Goal: Task Accomplishment & Management: Use online tool/utility

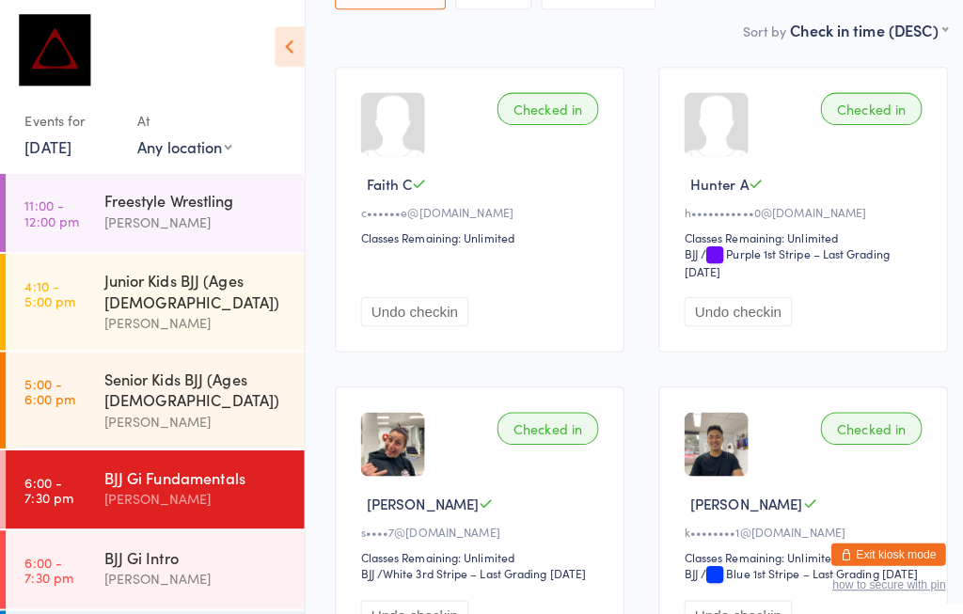
scroll to position [189, 0]
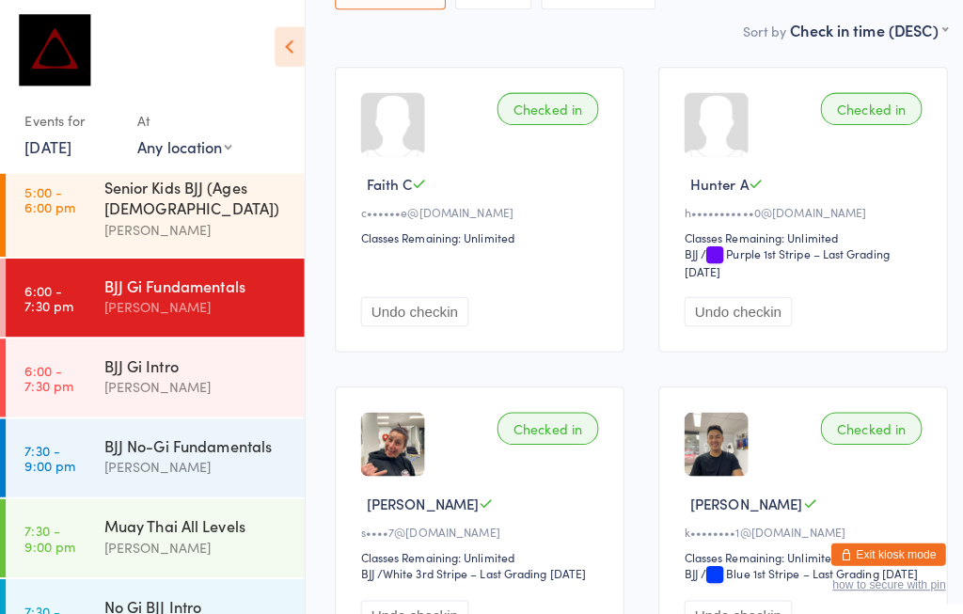
click at [152, 450] on div "[PERSON_NAME]" at bounding box center [194, 461] width 182 height 22
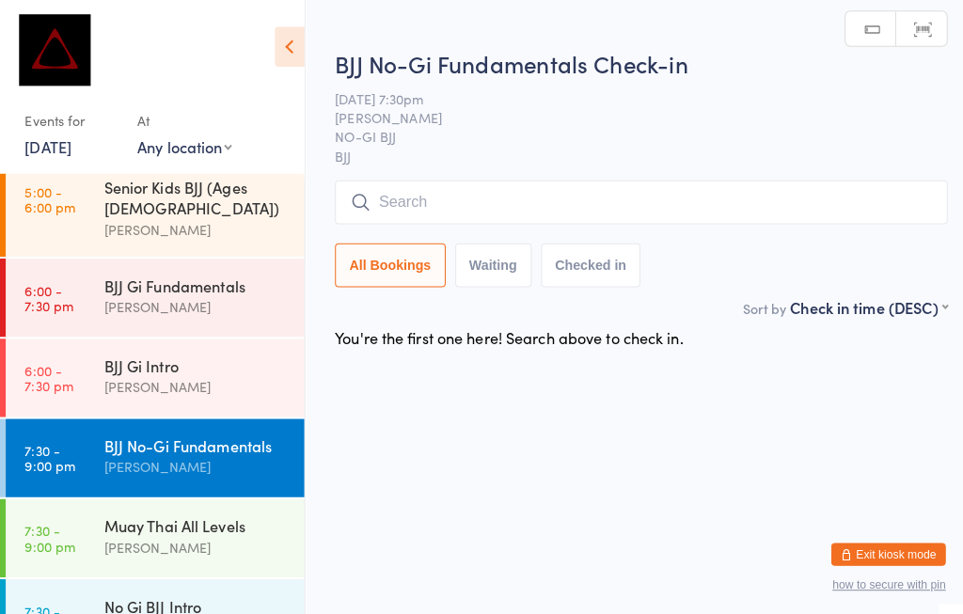
scroll to position [8, 14]
click at [152, 143] on select "Any location MUAY THAI BJJ KIDS BJJ KIDS MUAY THAI" at bounding box center [181, 144] width 93 height 21
click at [419, 191] on input "search" at bounding box center [632, 199] width 604 height 43
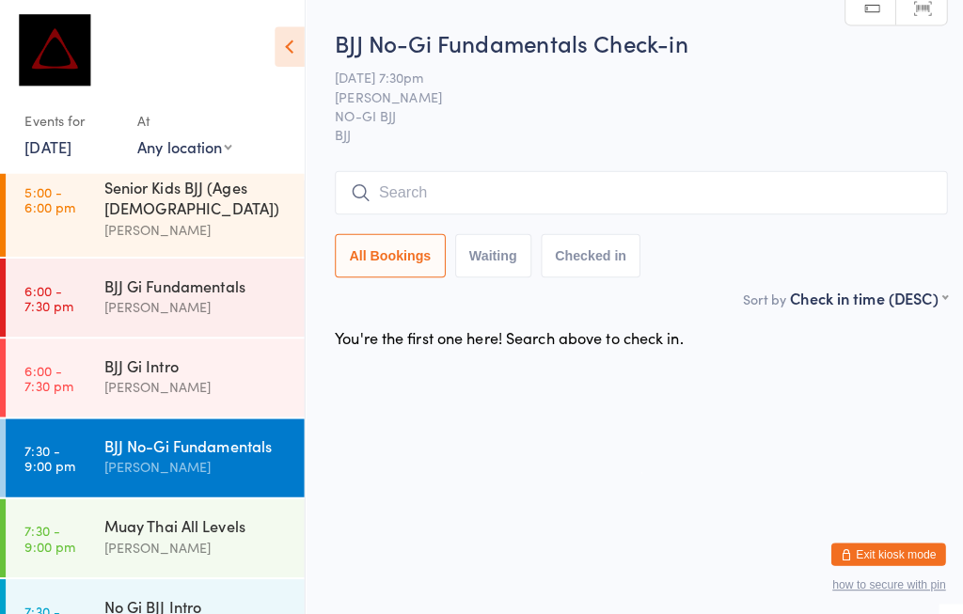
scroll to position [170, 0]
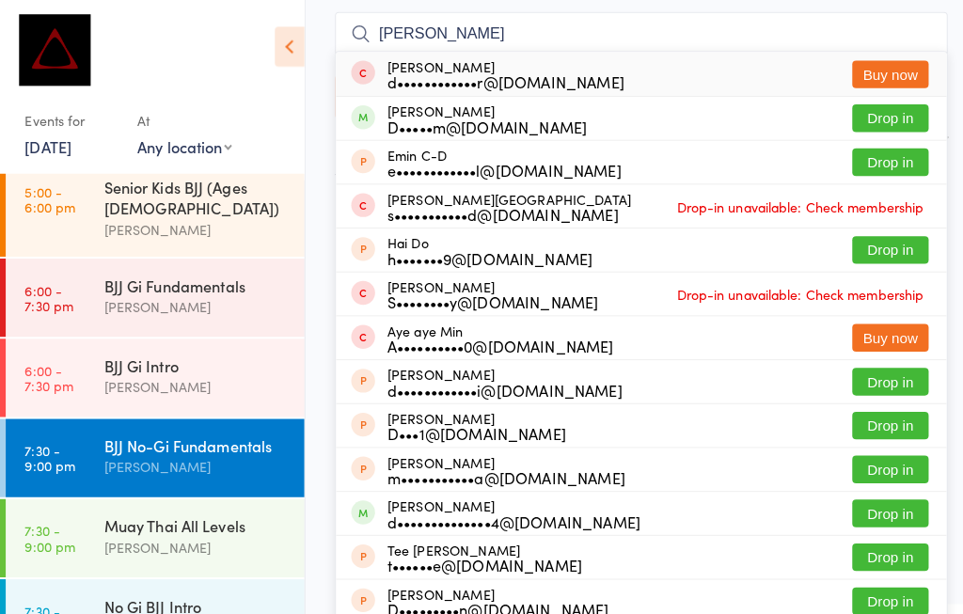
type input "[PERSON_NAME]"
click at [865, 59] on button "Buy now" at bounding box center [877, 72] width 75 height 27
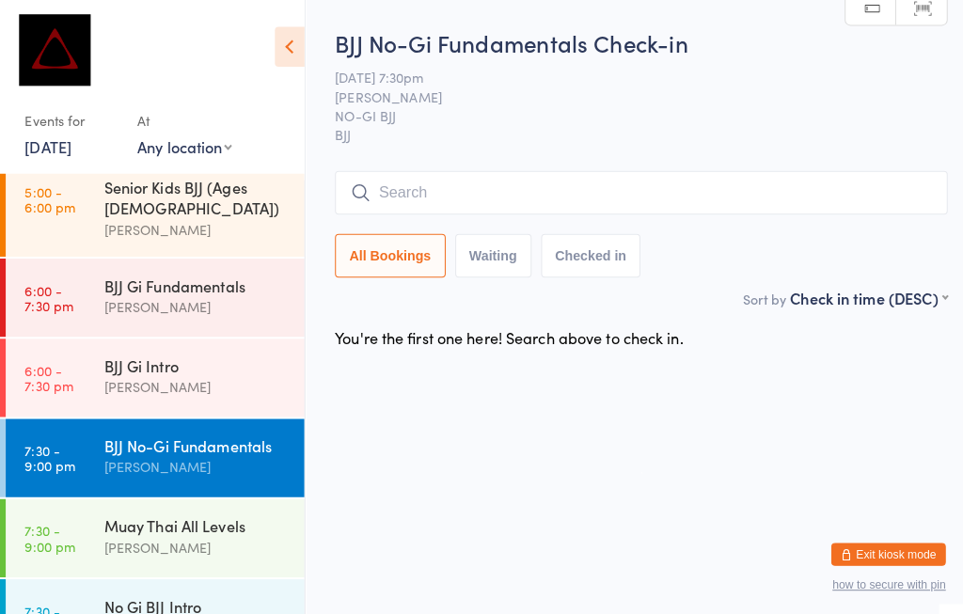
scroll to position [8, 0]
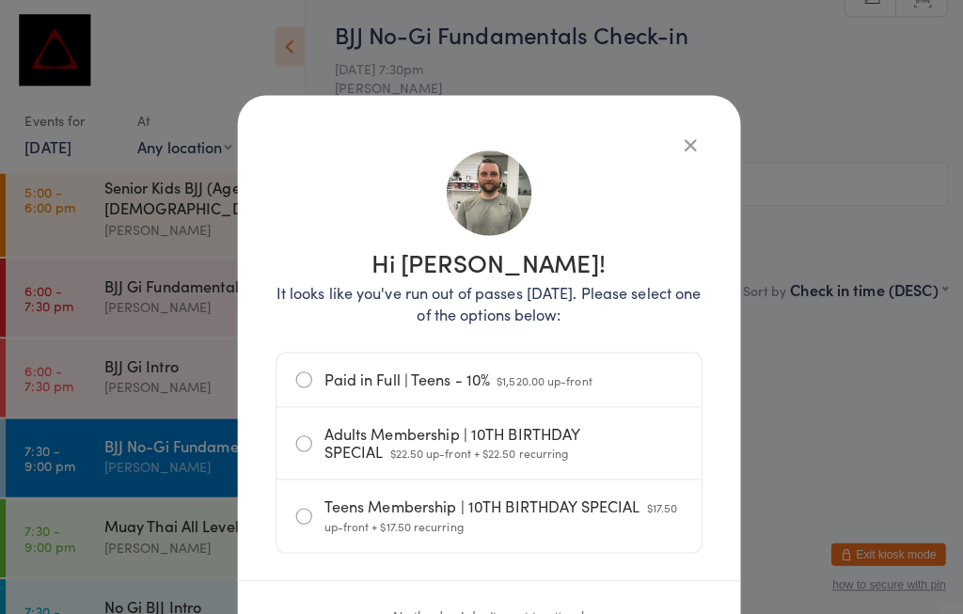
click at [685, 117] on div "Hi [PERSON_NAME]! It looks like you've run out of passes [DATE]. Please select …" at bounding box center [482, 366] width 496 height 545
click at [700, 94] on div "Hi [PERSON_NAME]! It looks like you've run out of passes [DATE]. Please select …" at bounding box center [482, 366] width 496 height 545
click at [685, 136] on button "button" at bounding box center [681, 143] width 23 height 23
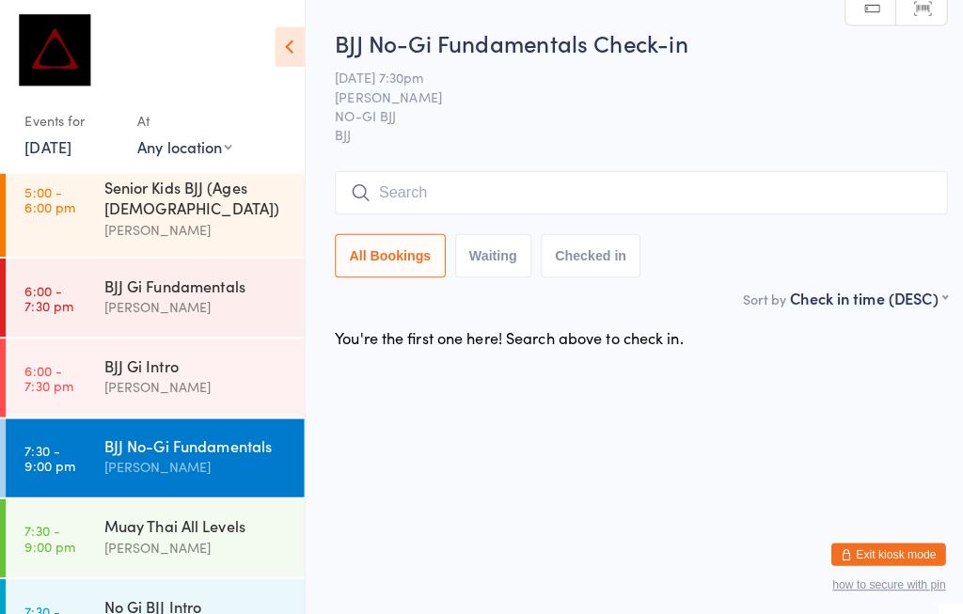
click at [450, 169] on input "search" at bounding box center [632, 189] width 604 height 43
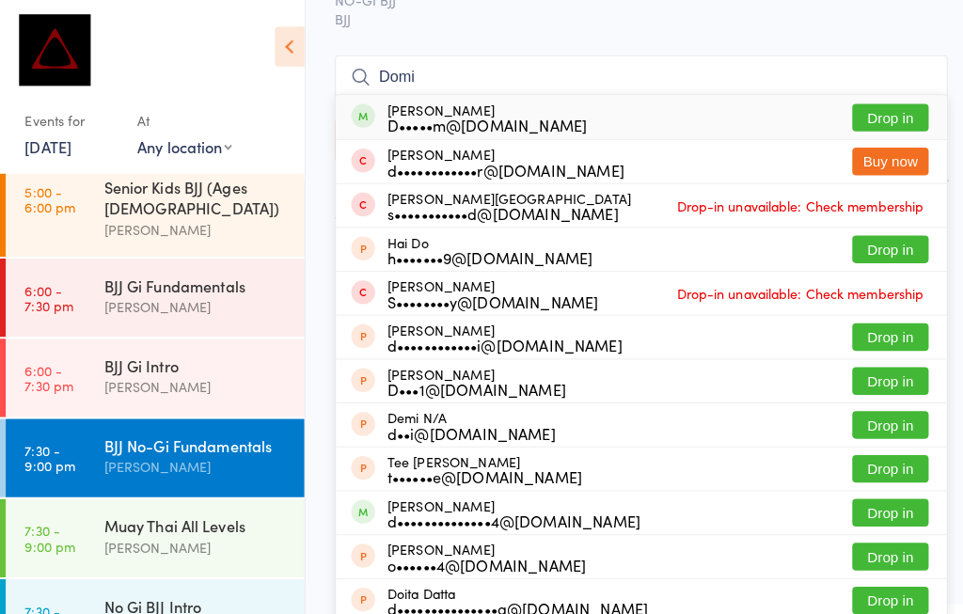
type input "Domi"
click at [858, 103] on button "Drop in" at bounding box center [877, 116] width 75 height 27
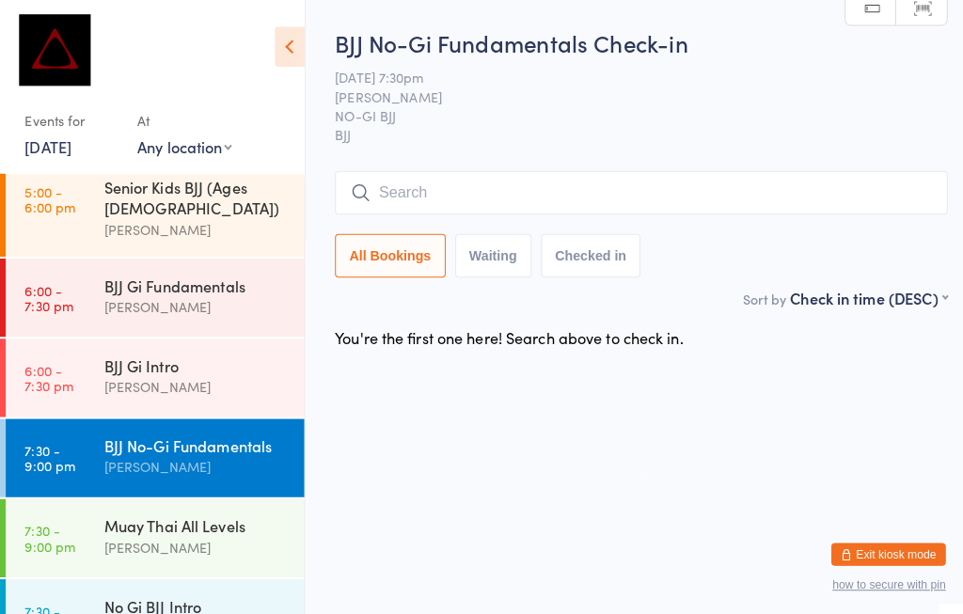
scroll to position [124, 0]
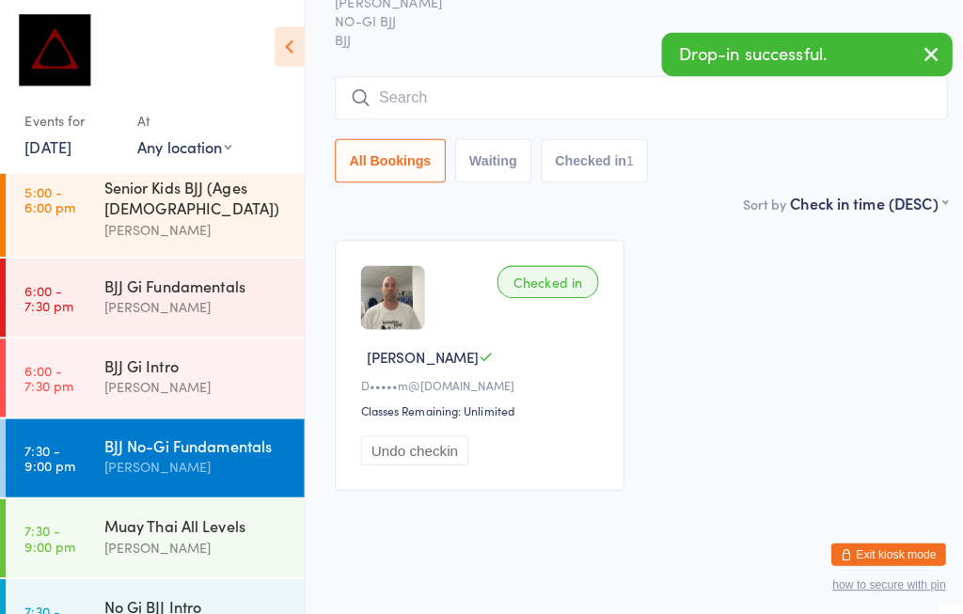
click at [735, 74] on input "search" at bounding box center [632, 95] width 604 height 43
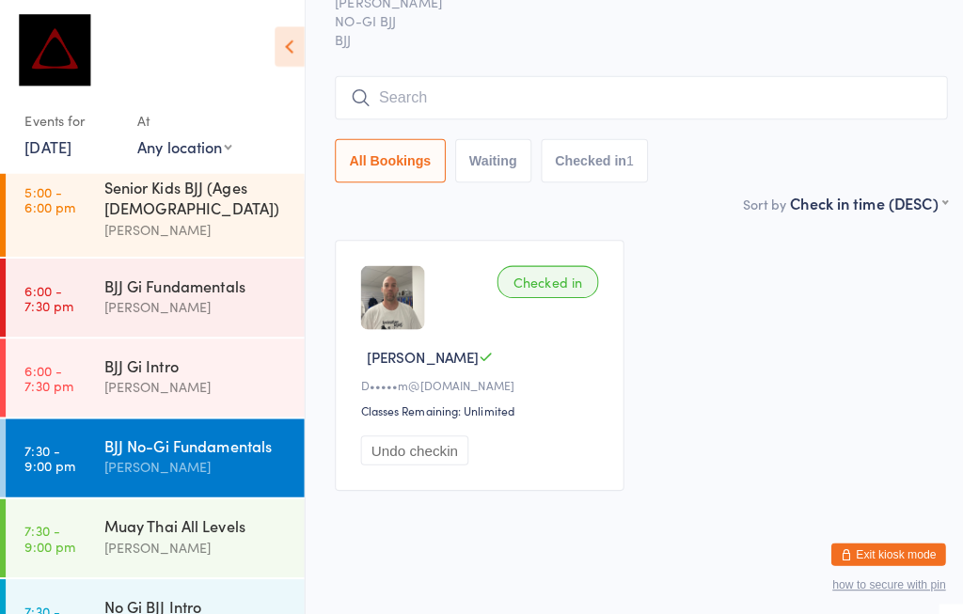
scroll to position [286, 0]
click at [176, 450] on div "[PERSON_NAME]" at bounding box center [194, 461] width 182 height 22
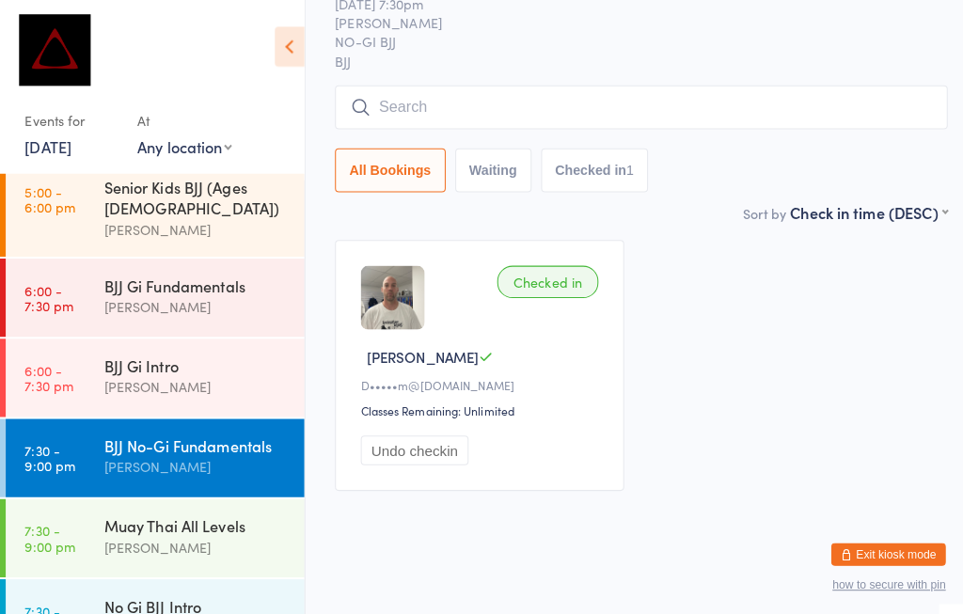
scroll to position [103, 0]
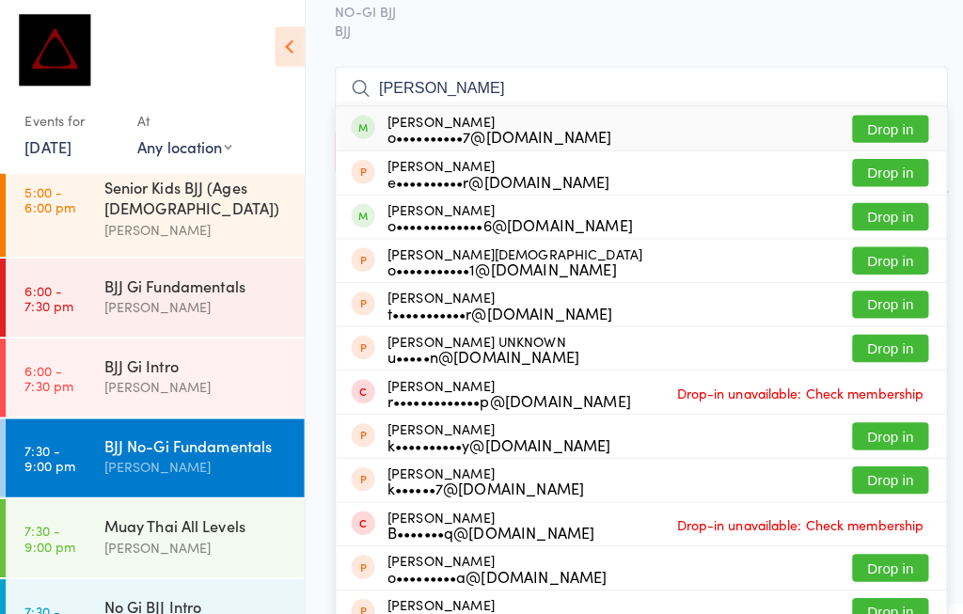
type input "[PERSON_NAME]"
click at [882, 115] on button "Drop in" at bounding box center [877, 127] width 75 height 27
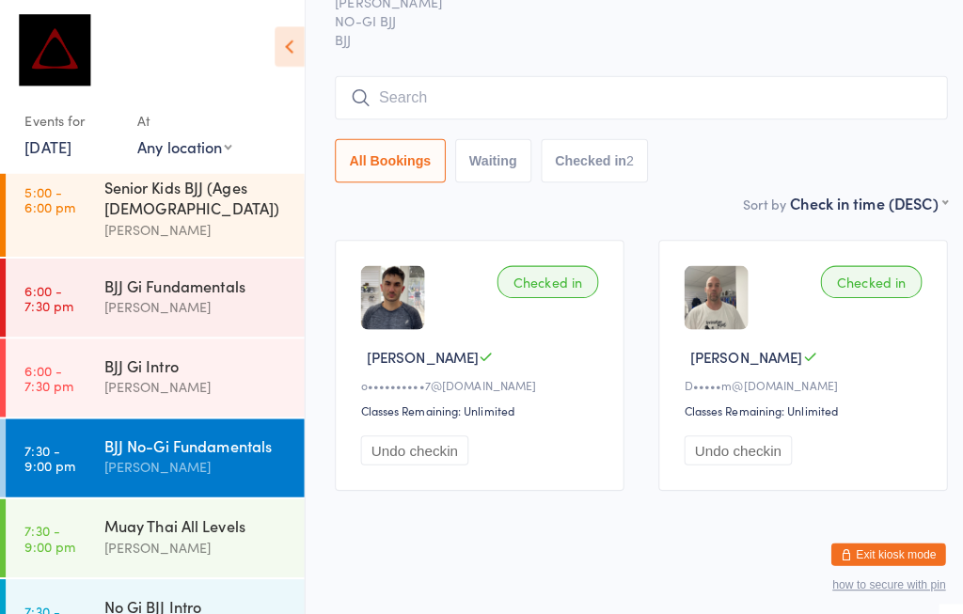
scroll to position [330, 0]
click at [117, 429] on div "BJJ No-Gi Fundamentals" at bounding box center [194, 439] width 182 height 21
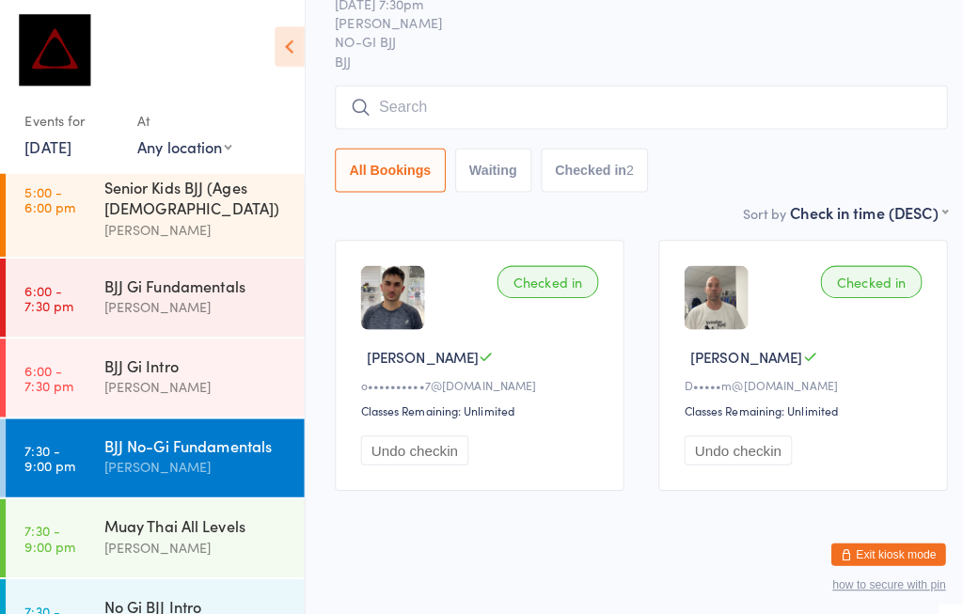
scroll to position [121, 0]
click at [162, 158] on div "Senior Kids BJJ (Ages [DEMOGRAPHIC_DATA]) [PERSON_NAME]" at bounding box center [201, 205] width 197 height 95
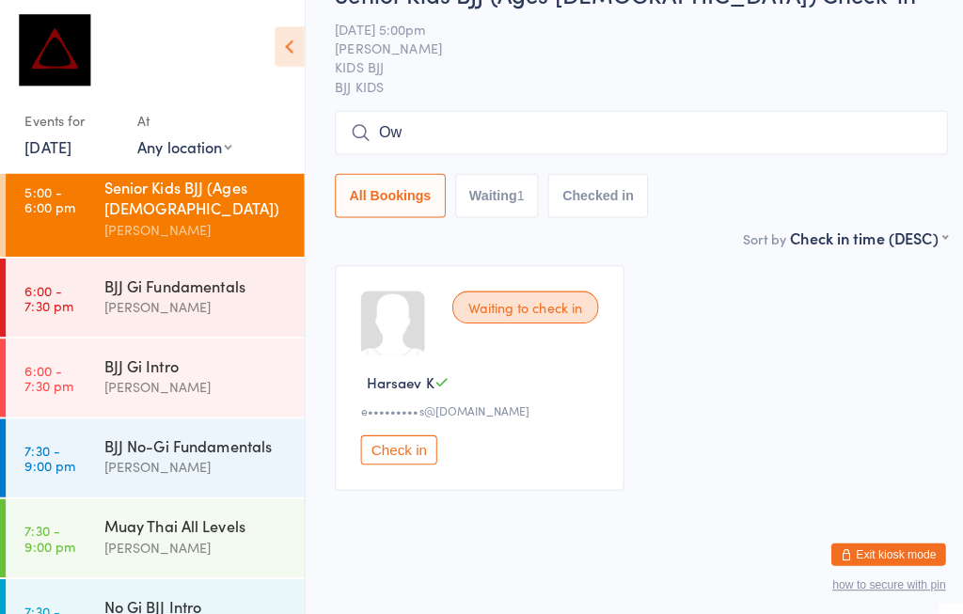
type input "Owe"
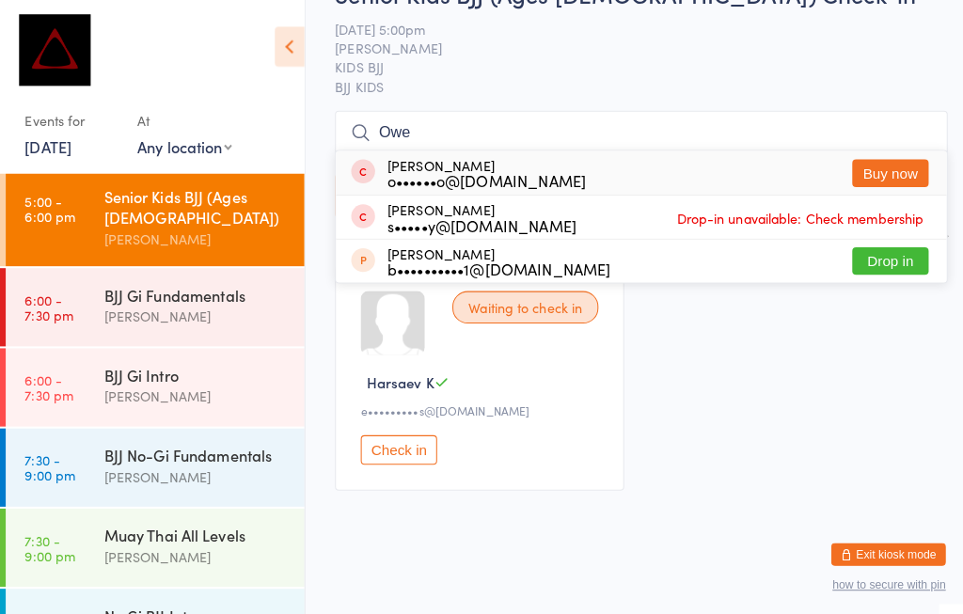
scroll to position [334, 0]
click at [114, 438] on div "BJJ No-Gi Fundamentals" at bounding box center [194, 448] width 182 height 21
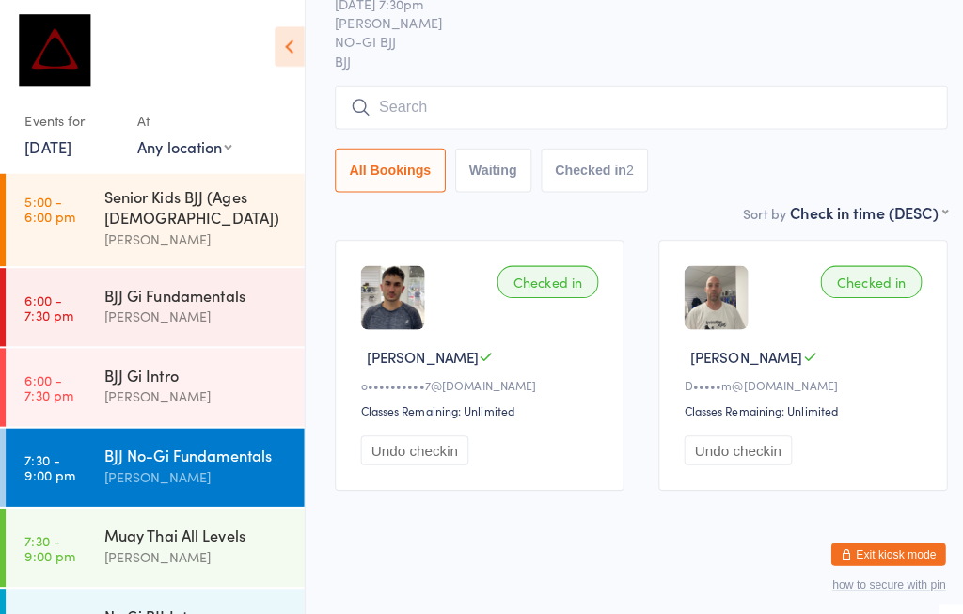
scroll to position [95, 0]
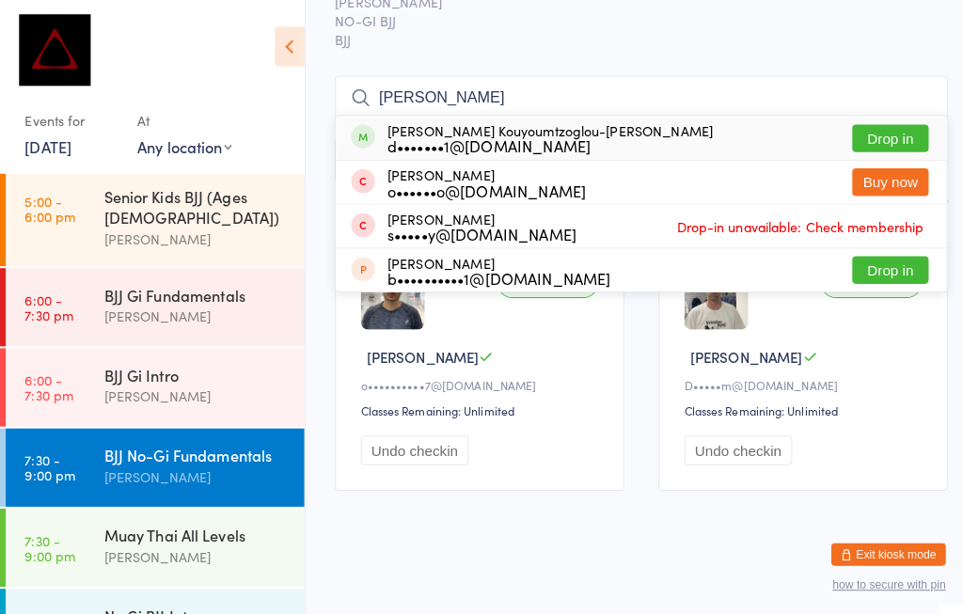
type input "[PERSON_NAME]"
click at [854, 124] on button "Drop in" at bounding box center [877, 135] width 75 height 27
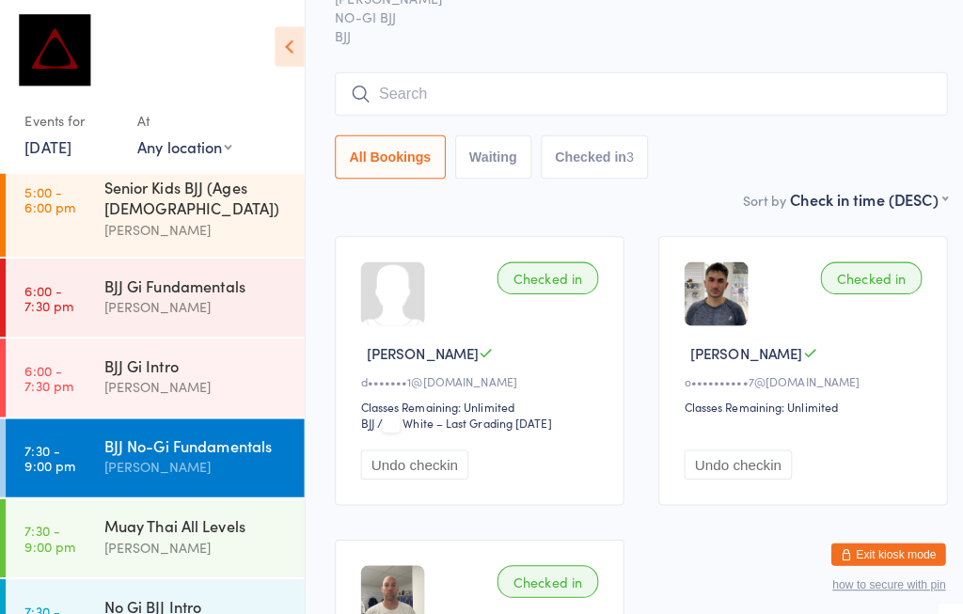
scroll to position [102, 0]
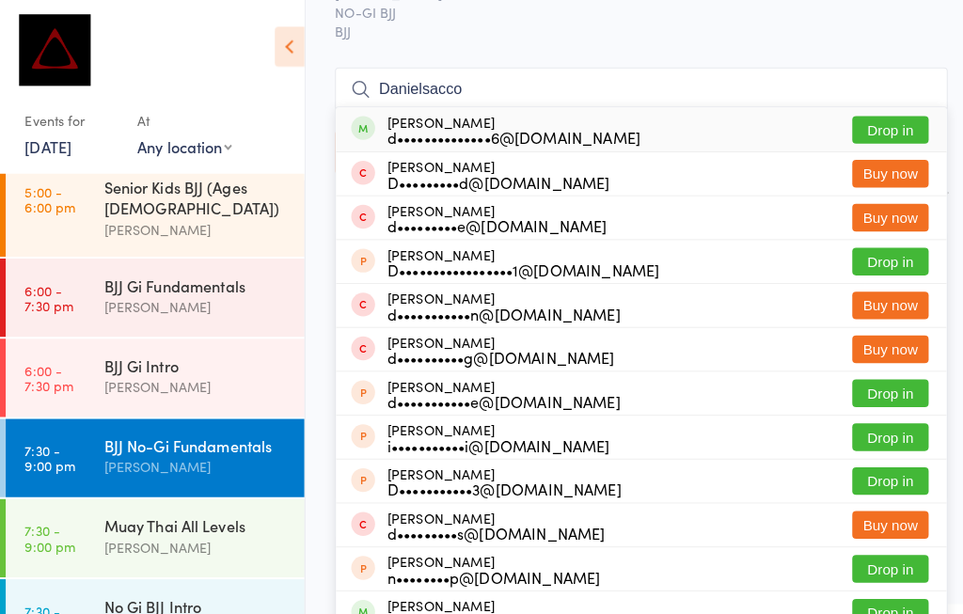
type input "Danielsacco"
click at [895, 123] on button "Drop in" at bounding box center [877, 128] width 75 height 27
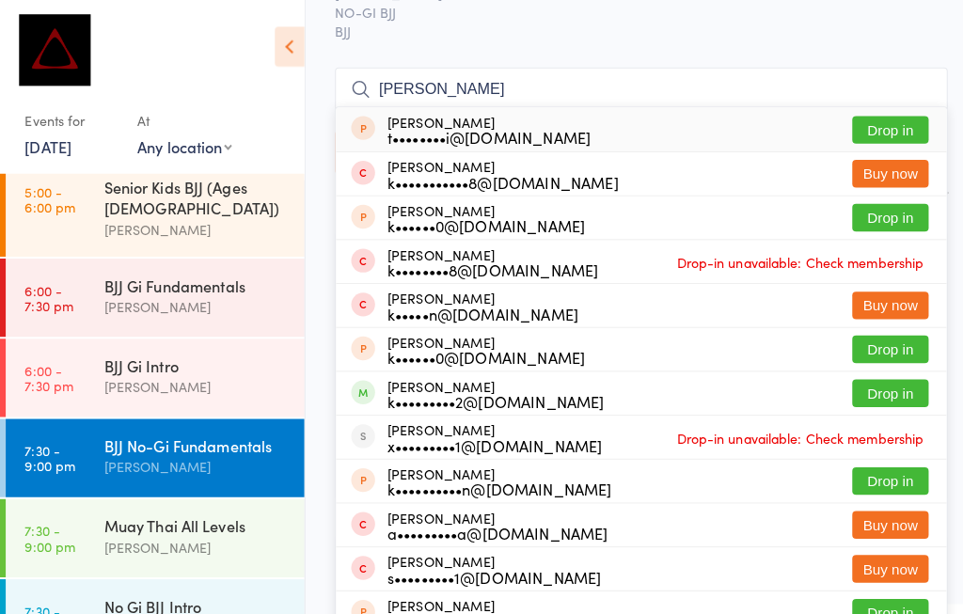
type input "[PERSON_NAME]"
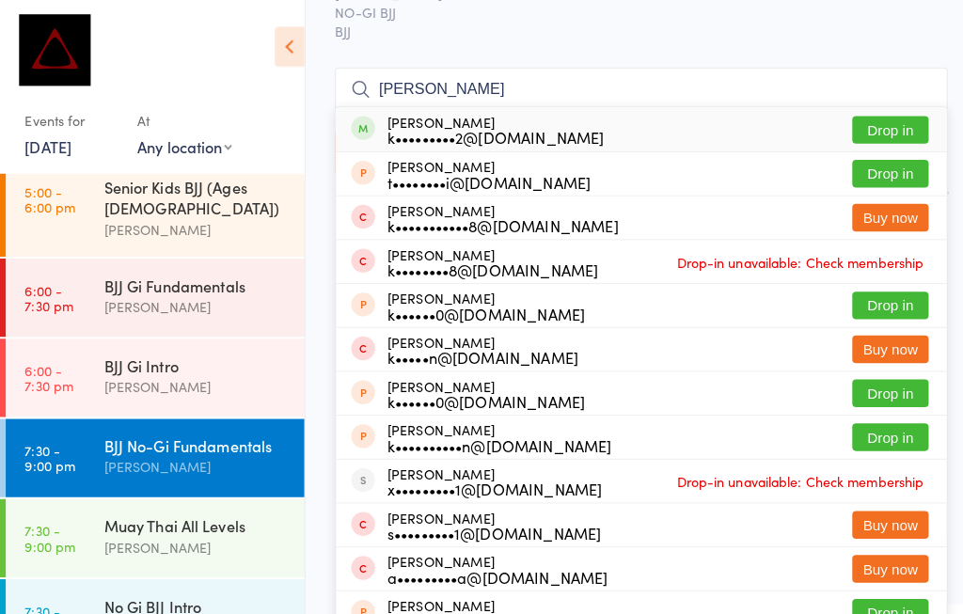
click at [193, 292] on div "[PERSON_NAME]" at bounding box center [194, 303] width 182 height 22
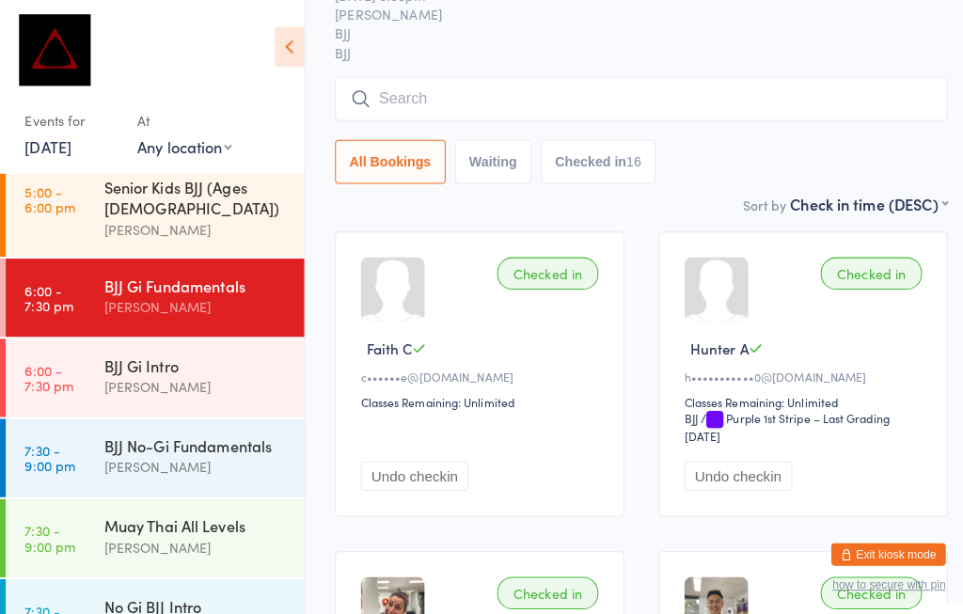
click at [243, 271] on div "BJJ Gi Fundamentals" at bounding box center [194, 281] width 182 height 21
click at [422, 89] on input "search" at bounding box center [632, 97] width 604 height 43
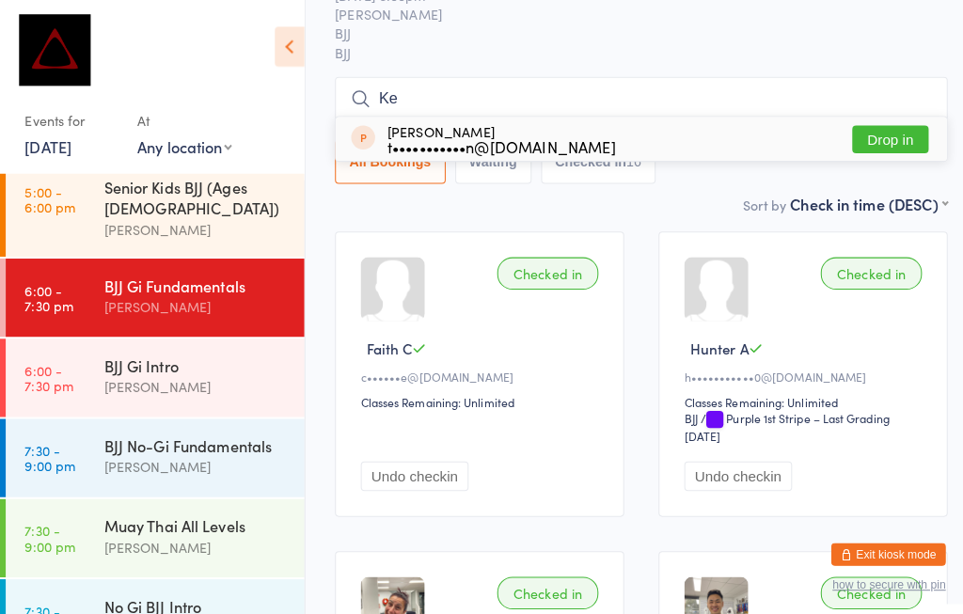
scroll to position [180, 0]
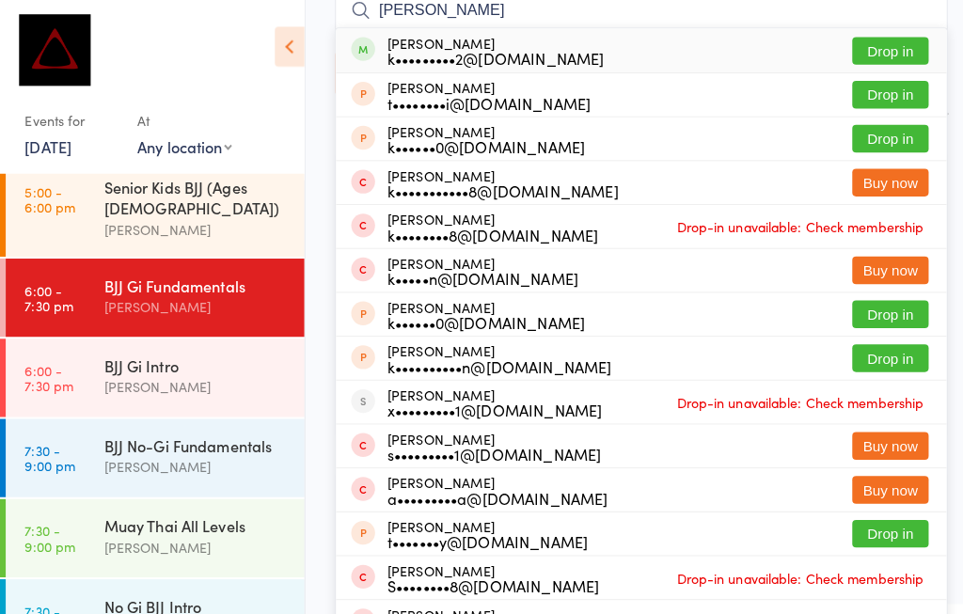
type input "[PERSON_NAME]"
click at [880, 42] on button "Drop in" at bounding box center [877, 50] width 75 height 27
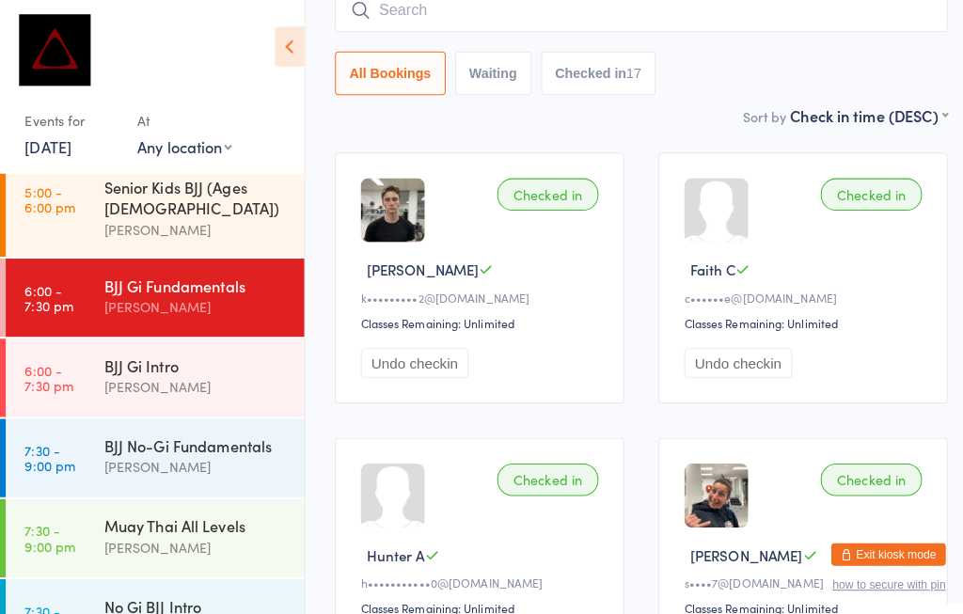
click at [471, 15] on input "search" at bounding box center [632, 10] width 604 height 43
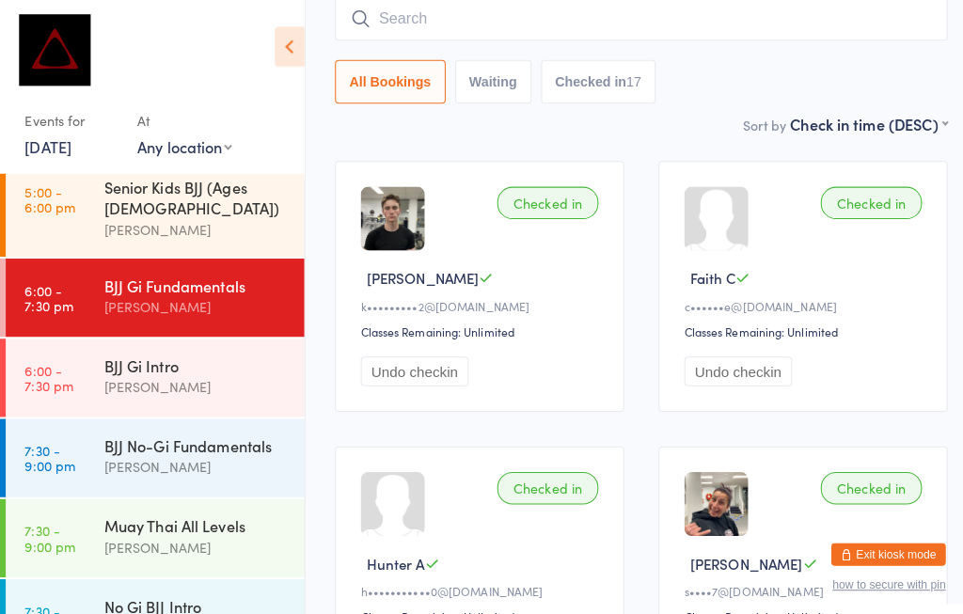
scroll to position [170, 0]
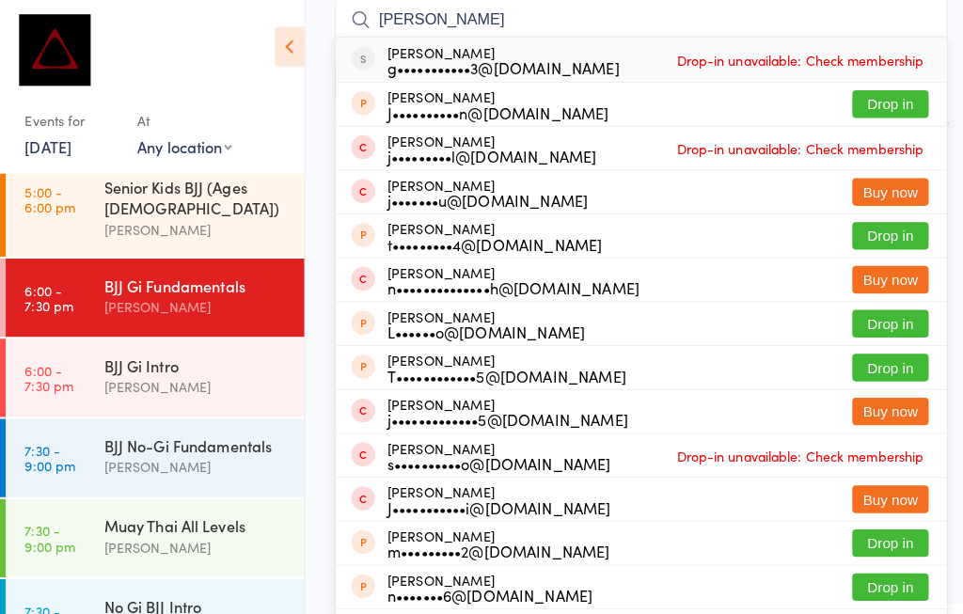
type input "[PERSON_NAME]"
click at [588, 43] on div "[PERSON_NAME] g•••••••••••3@[DOMAIN_NAME] Drop-in unavailable: Check membership" at bounding box center [632, 59] width 602 height 43
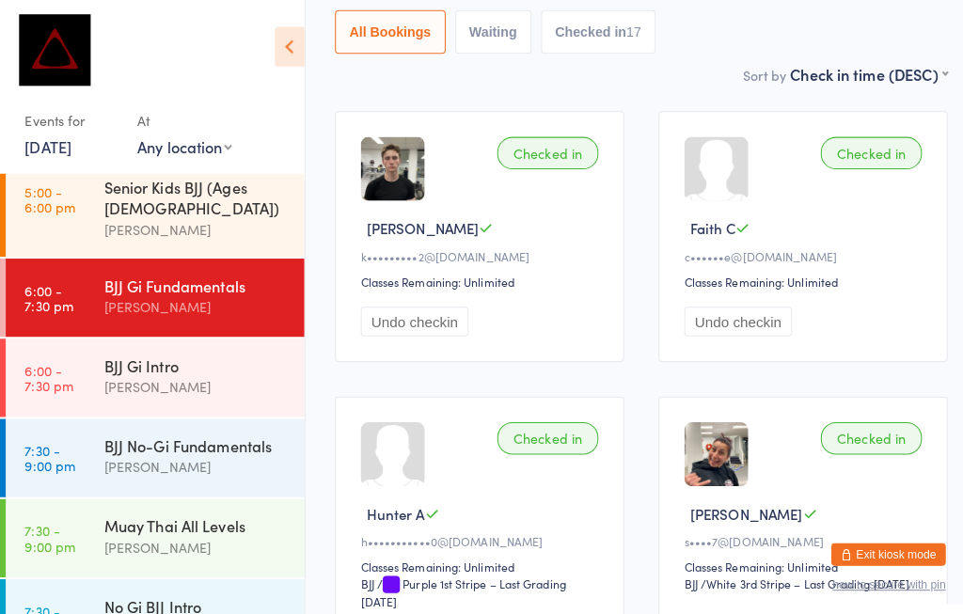
scroll to position [129, 0]
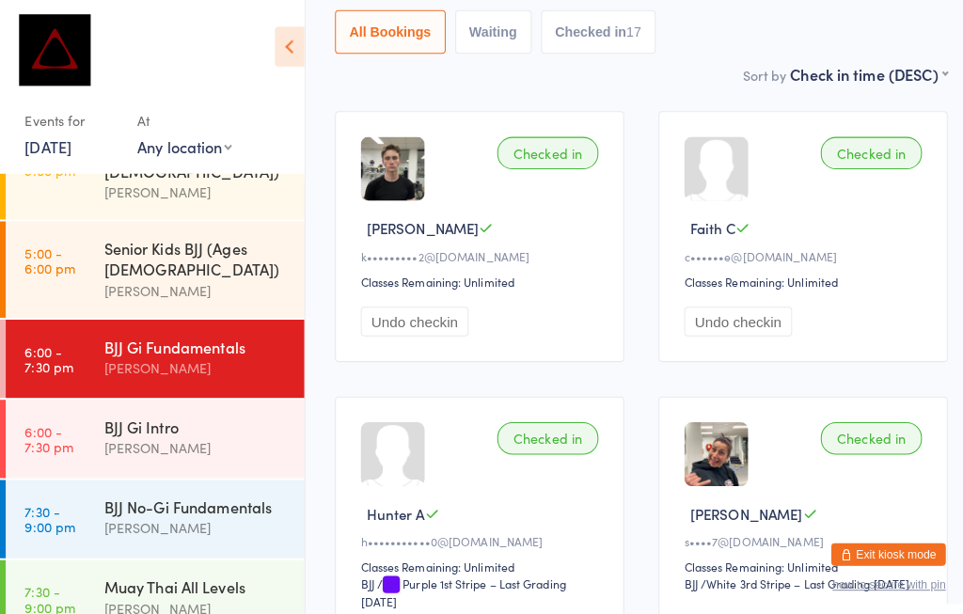
click at [104, 568] on div "Muay Thai All Levels" at bounding box center [194, 578] width 182 height 21
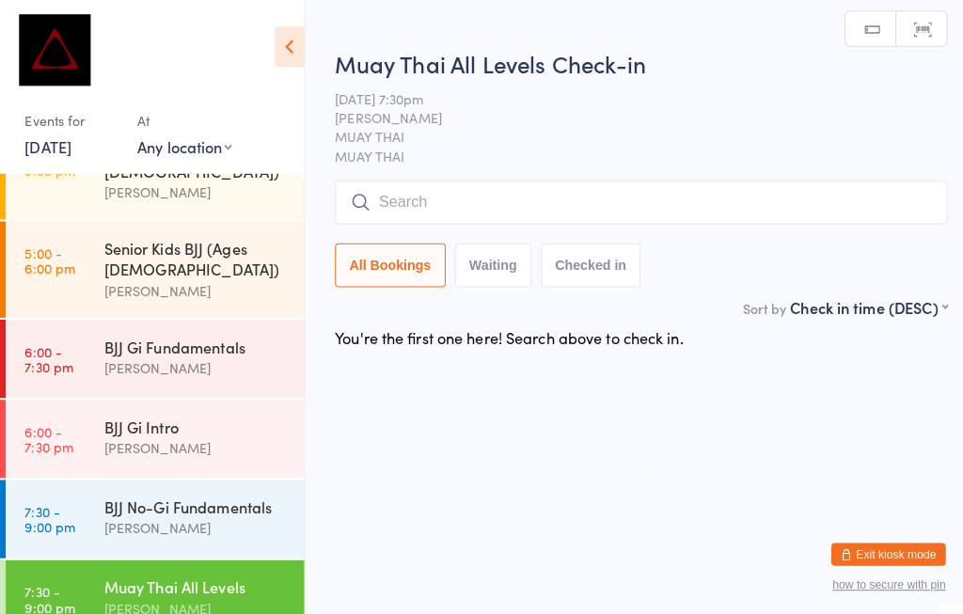
scroll to position [8, 0]
click at [433, 182] on input "search" at bounding box center [632, 199] width 604 height 43
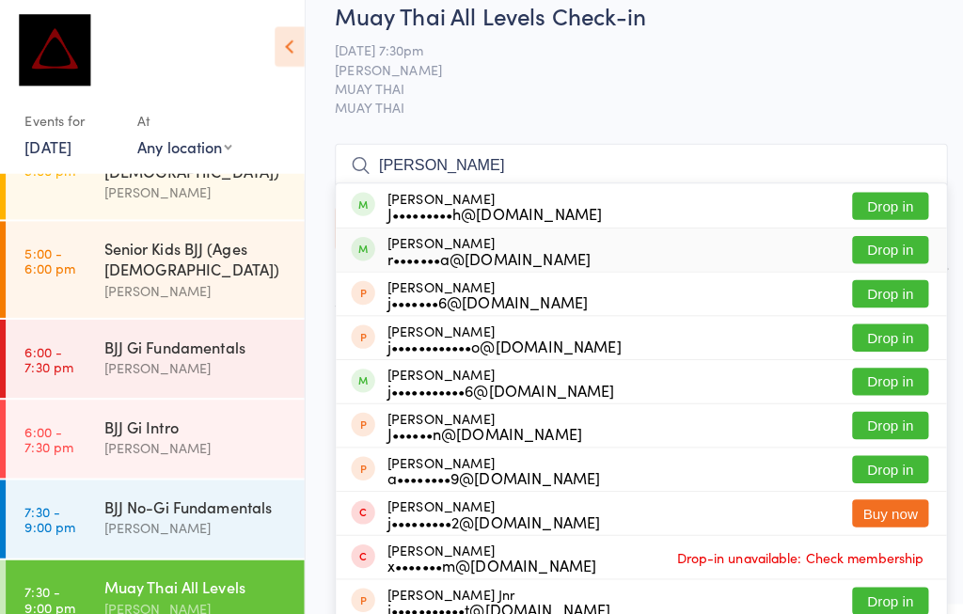
type input "[PERSON_NAME]"
click at [859, 232] on button "Drop in" at bounding box center [877, 245] width 75 height 27
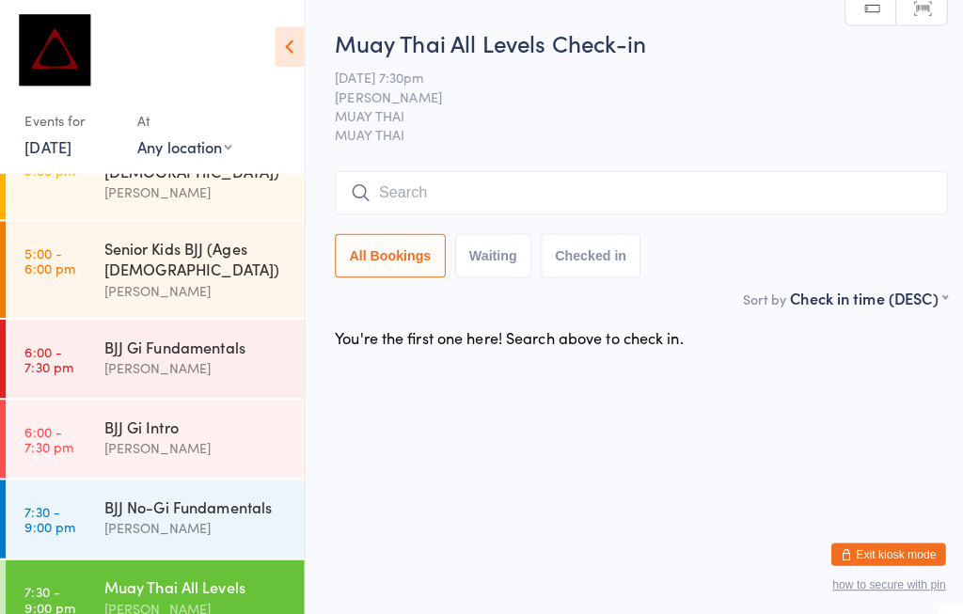
scroll to position [38, 0]
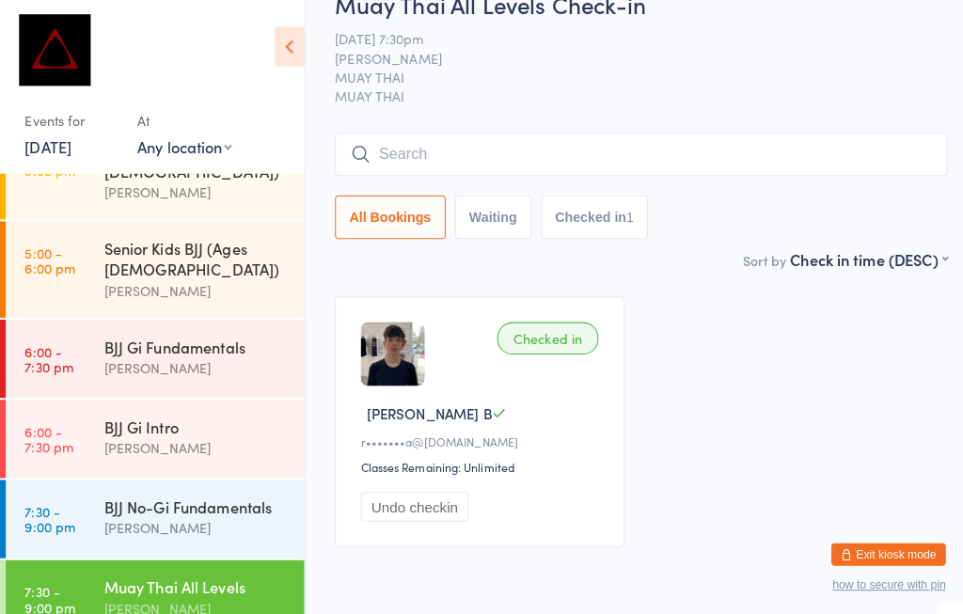
click at [451, 151] on input "search" at bounding box center [632, 152] width 604 height 43
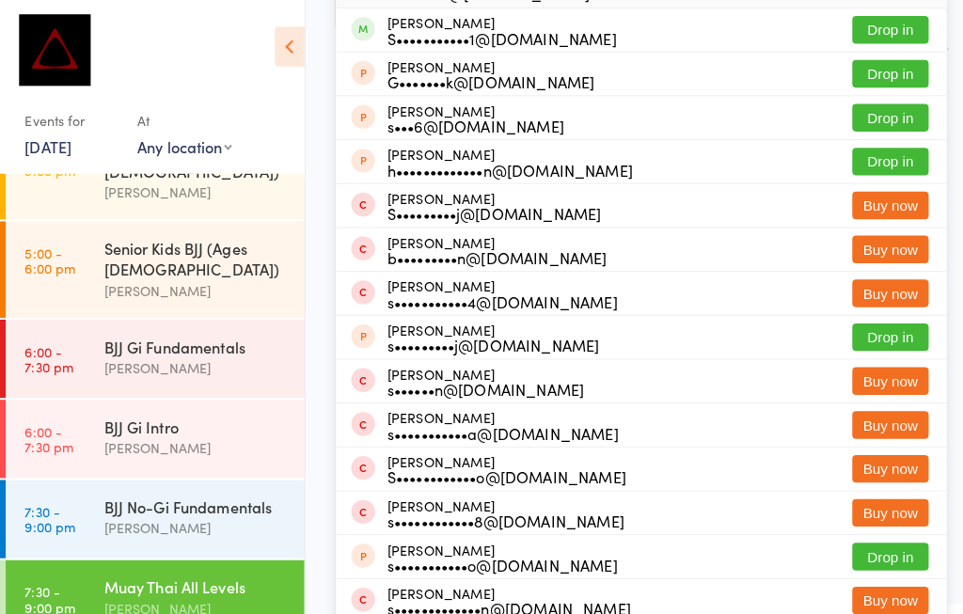
scroll to position [253, 0]
type input "[PERSON_NAME]"
click at [879, 21] on button "Drop in" at bounding box center [877, 29] width 75 height 27
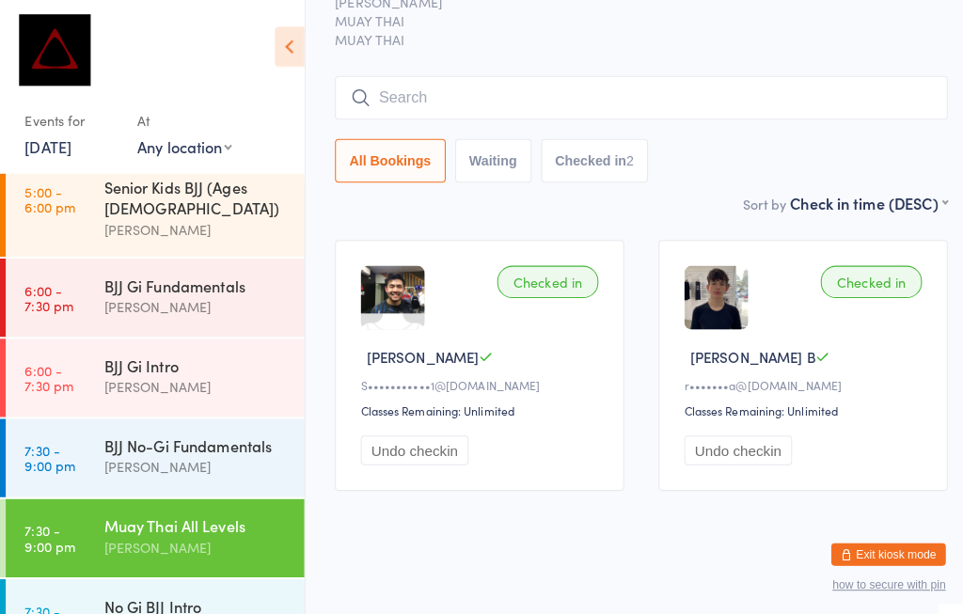
scroll to position [179, 0]
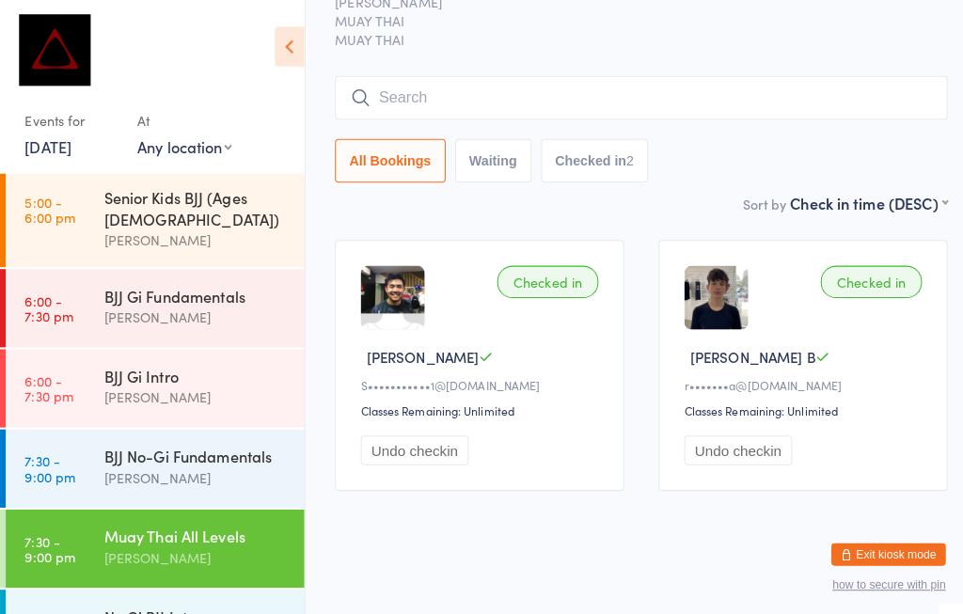
click at [213, 439] on div "BJJ No-Gi Fundamentals" at bounding box center [194, 449] width 182 height 21
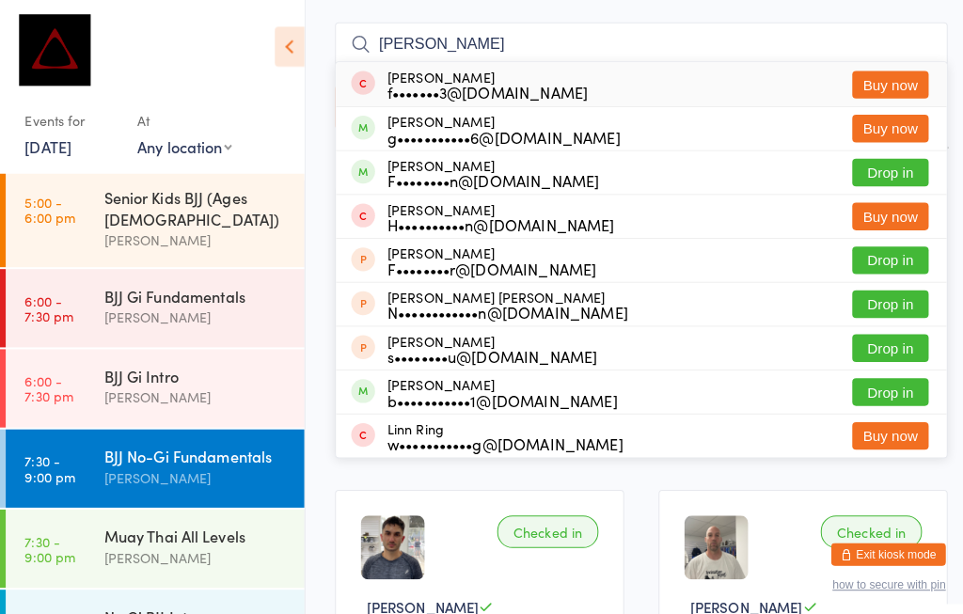
scroll to position [215, 14]
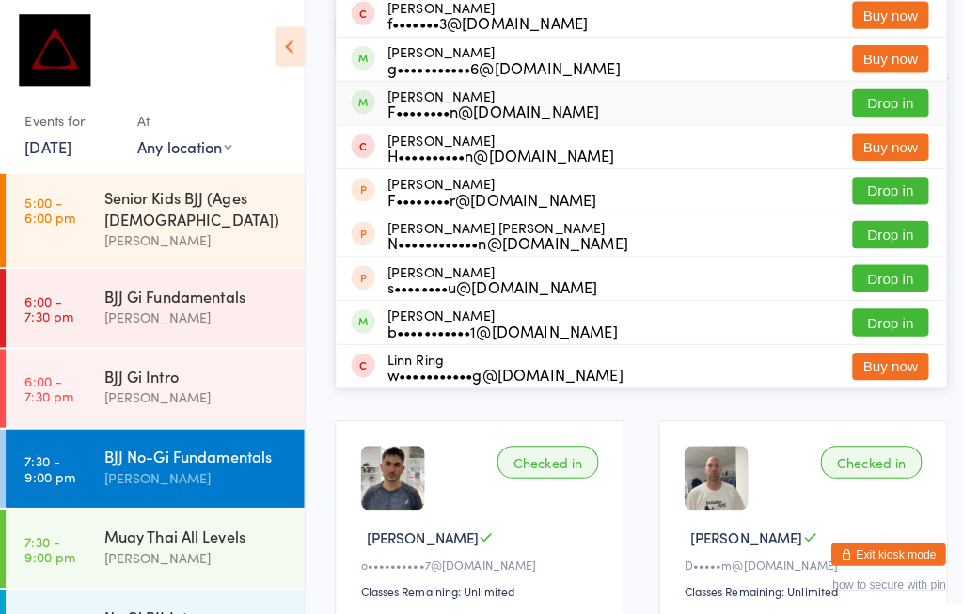
type input "[PERSON_NAME]"
click at [657, 103] on div "[PERSON_NAME] F••••••••n@[DOMAIN_NAME] Drop in" at bounding box center [632, 101] width 602 height 42
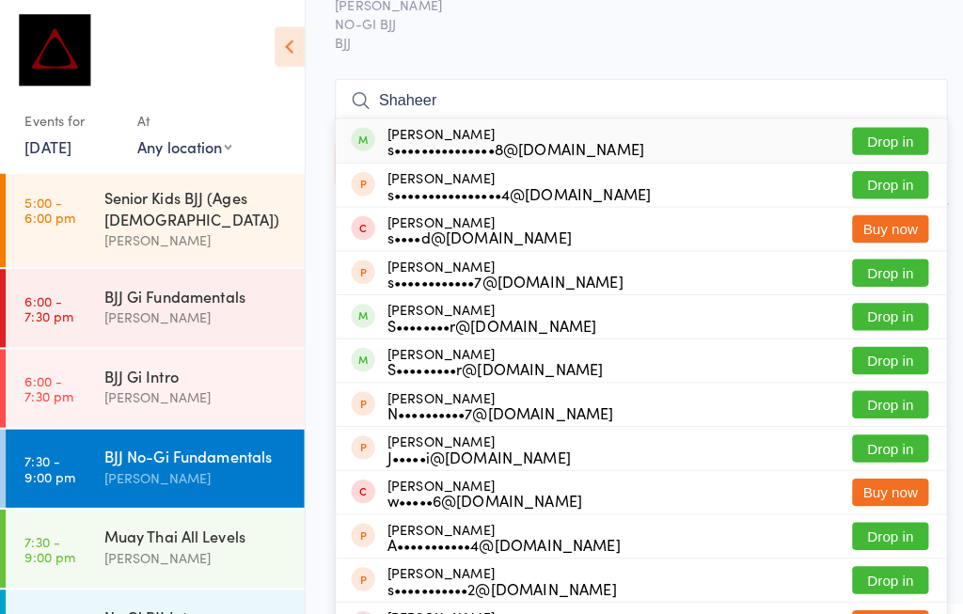
scroll to position [130, 0]
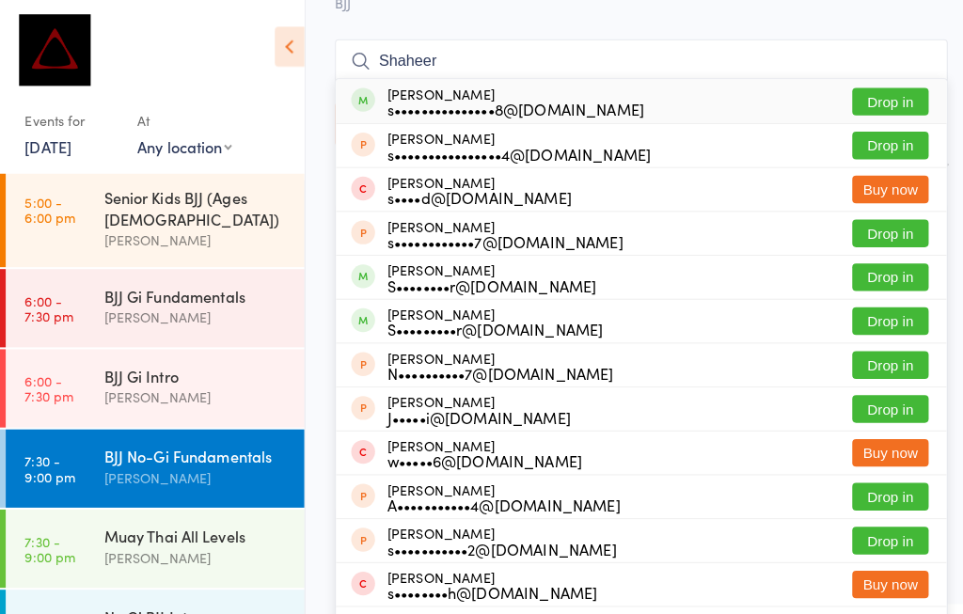
type input "Shaheer"
click at [882, 93] on button "Drop in" at bounding box center [877, 100] width 75 height 27
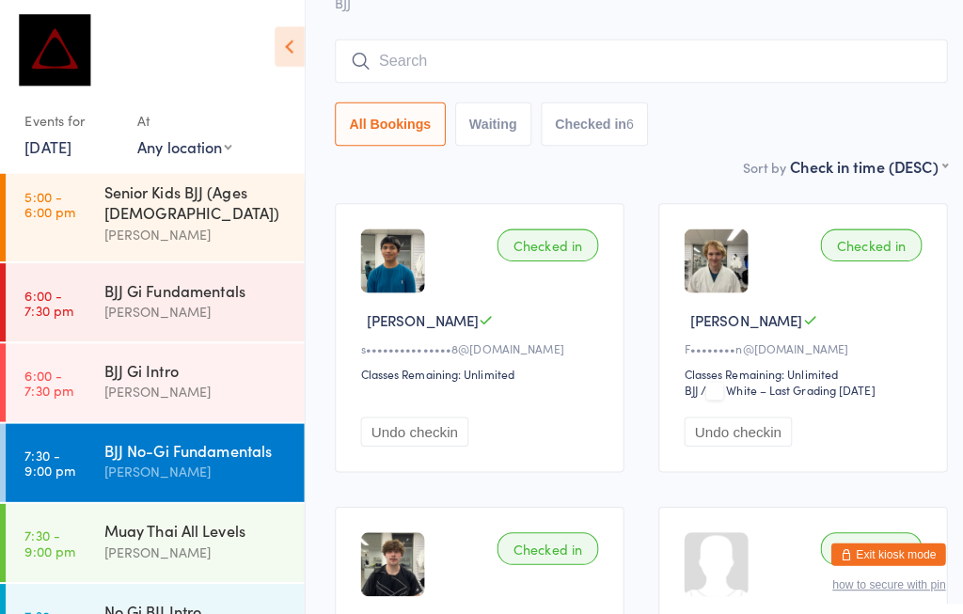
scroll to position [183, 0]
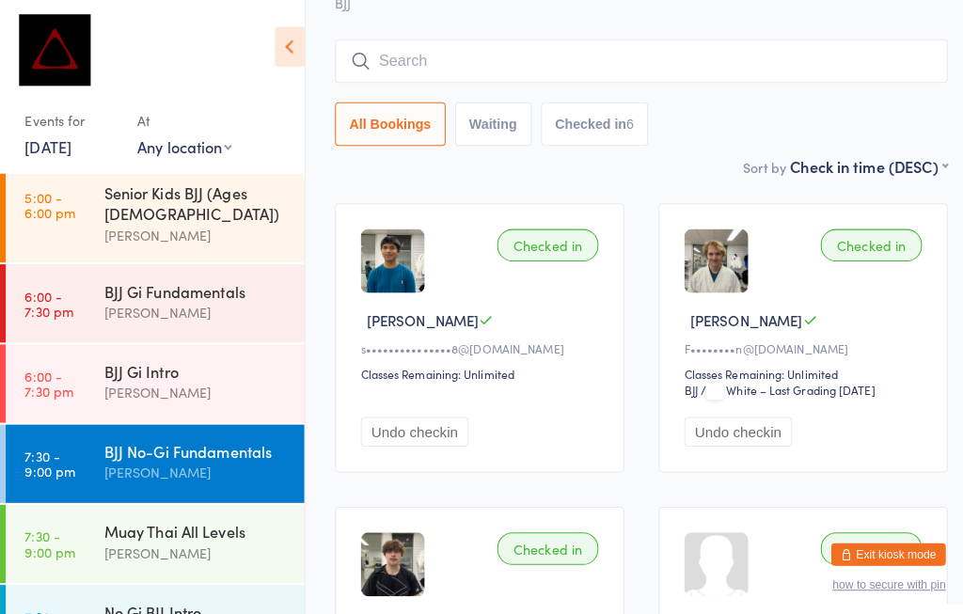
click at [191, 276] on div "BJJ Gi Fundamentals" at bounding box center [194, 286] width 182 height 21
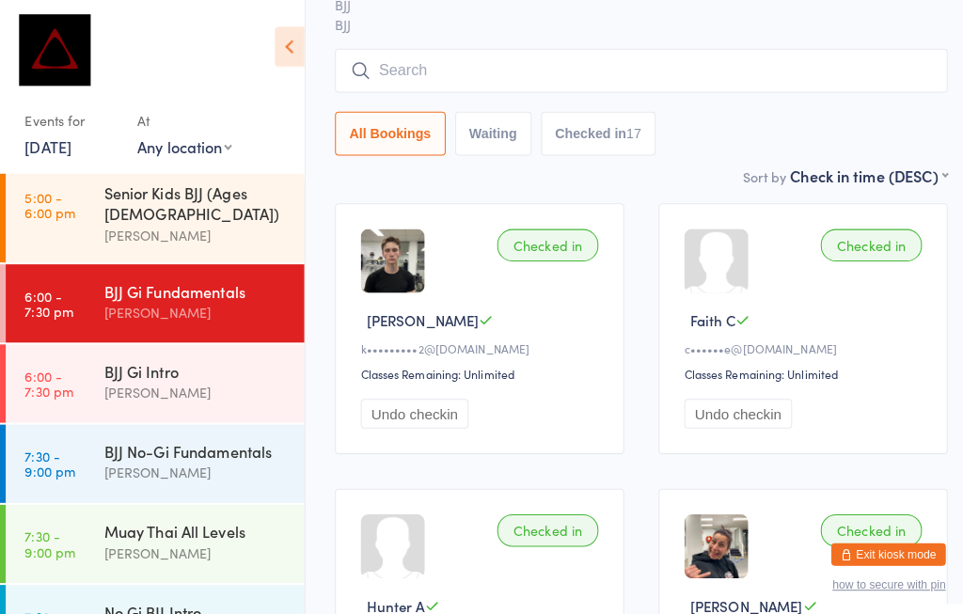
click at [201, 276] on div "BJJ Gi Fundamentals" at bounding box center [194, 286] width 182 height 21
click at [693, 80] on input "Her" at bounding box center [632, 69] width 604 height 43
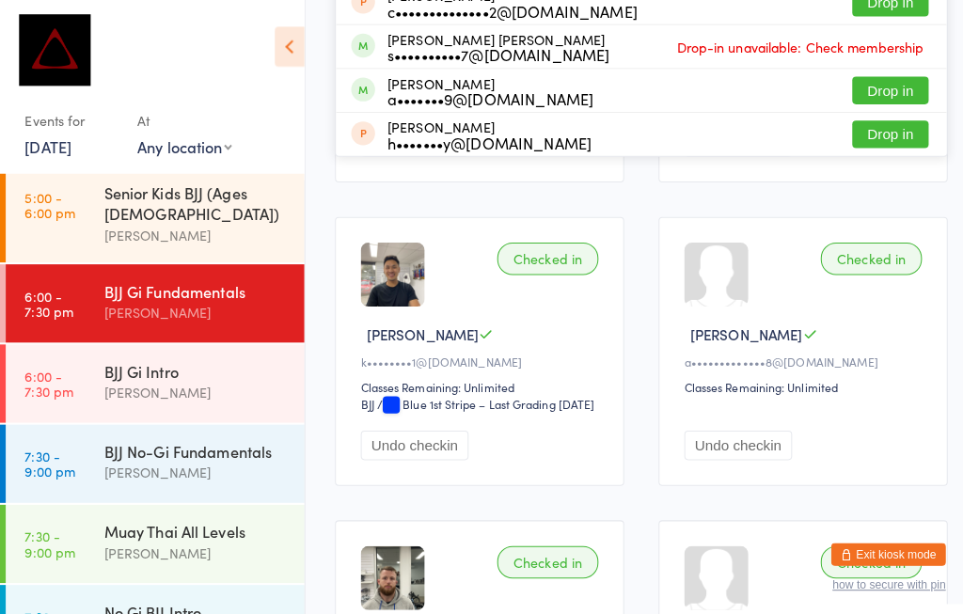
scroll to position [728, 0]
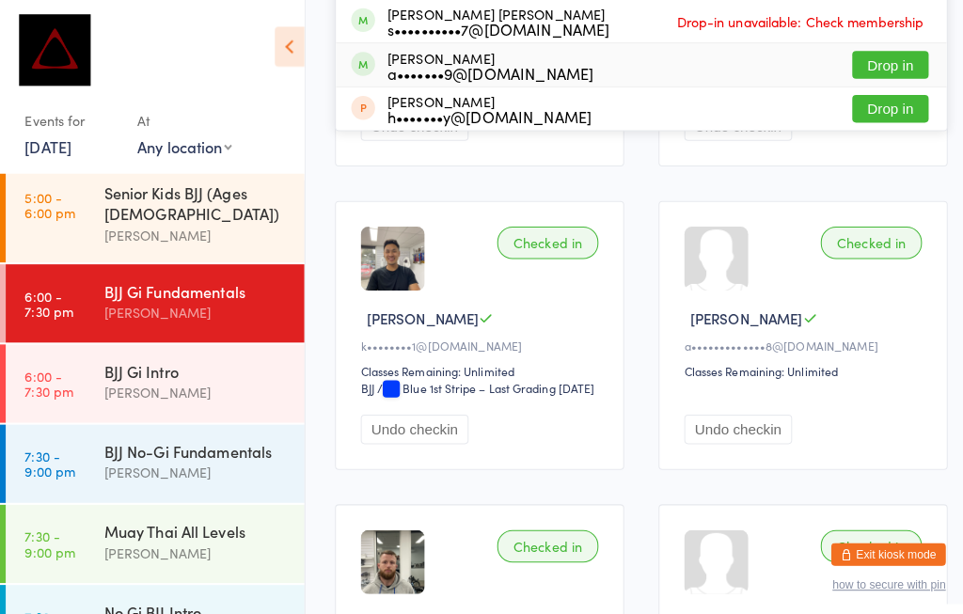
type input "Her"
click at [874, 71] on button "Drop in" at bounding box center [877, 64] width 75 height 27
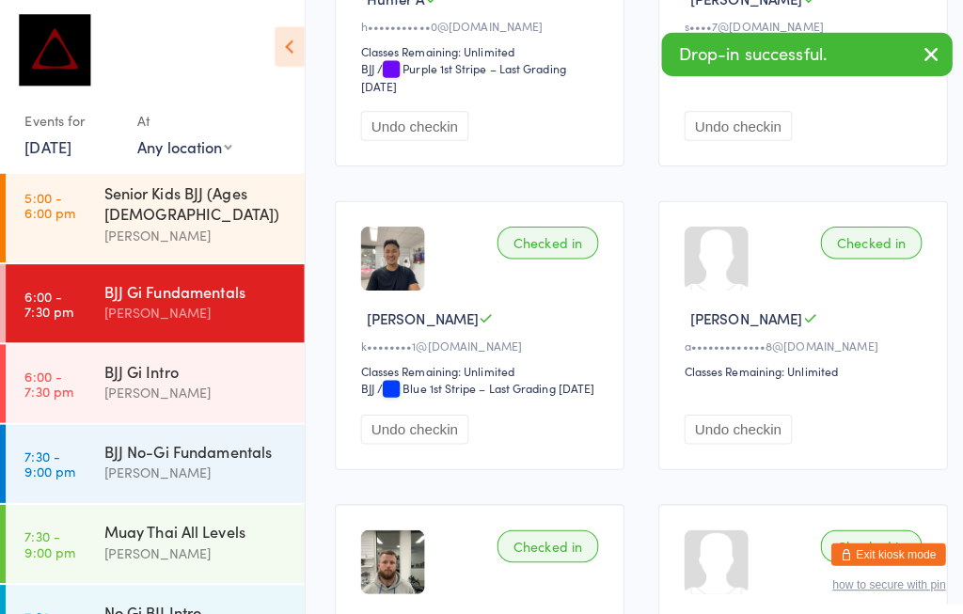
scroll to position [73, 14]
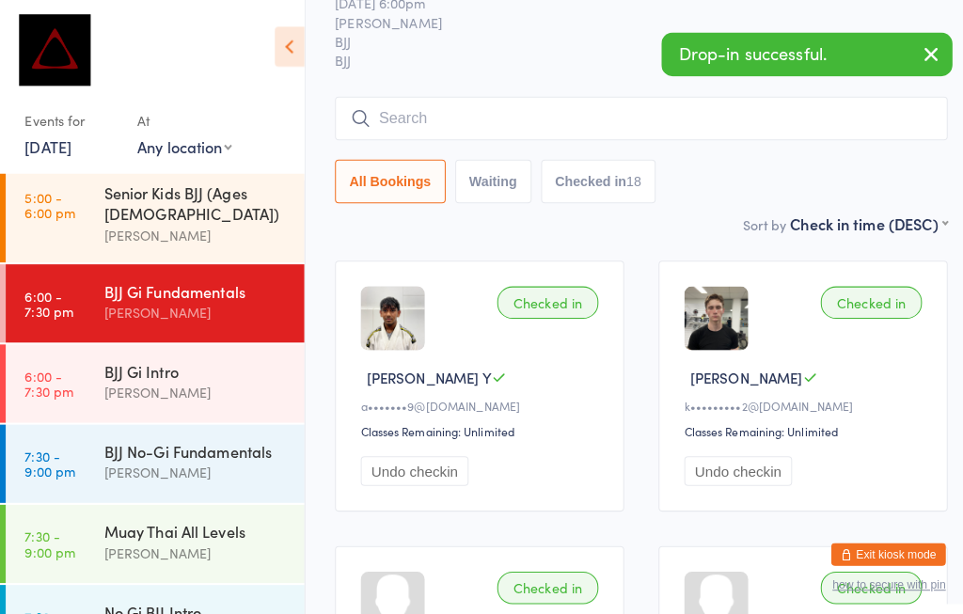
click at [899, 35] on button "button" at bounding box center [917, 54] width 41 height 43
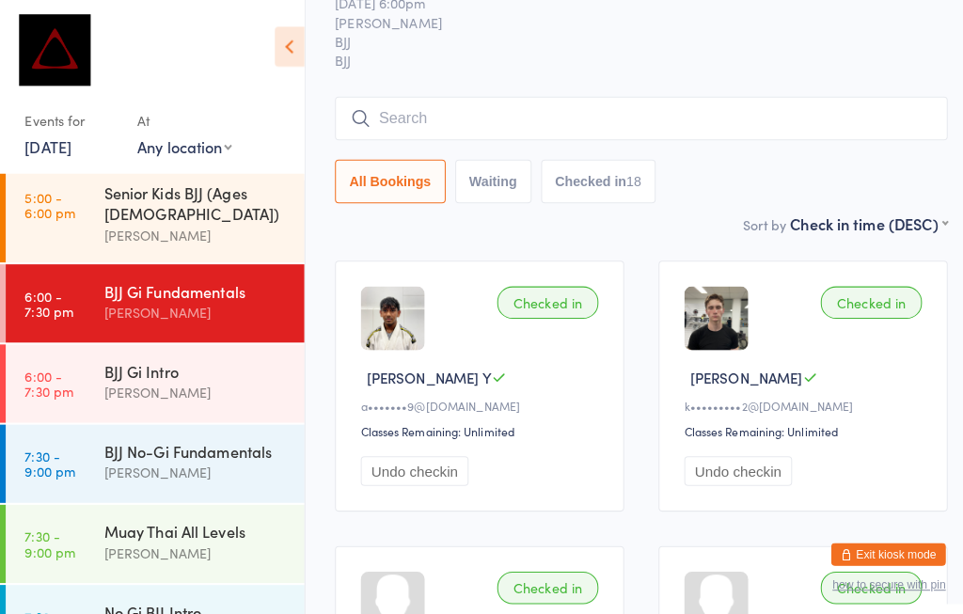
click at [234, 221] on div "[PERSON_NAME]" at bounding box center [194, 232] width 182 height 22
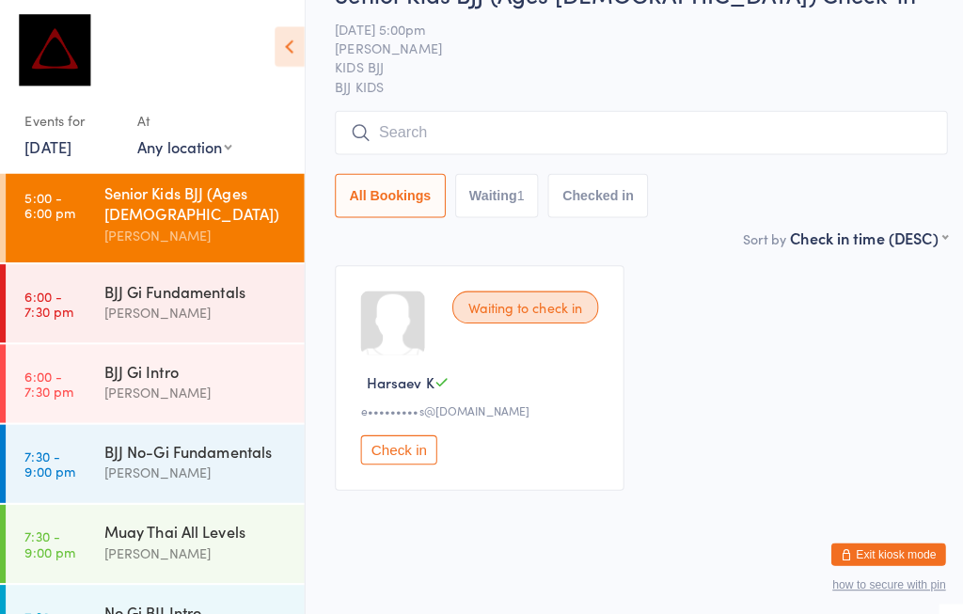
scroll to position [8, 14]
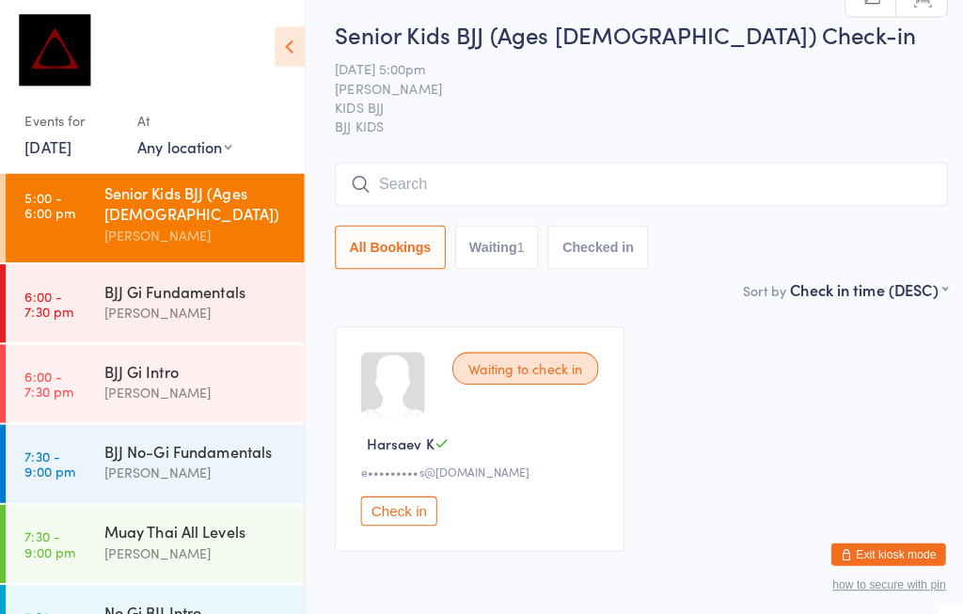
click at [401, 195] on input "search" at bounding box center [632, 181] width 604 height 43
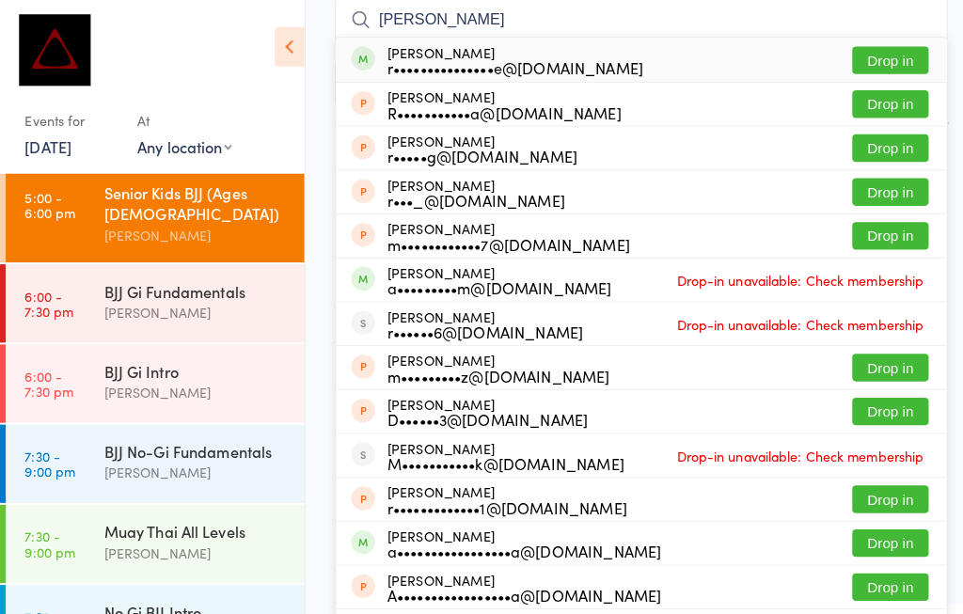
type input "[PERSON_NAME]"
click at [884, 55] on button "Drop in" at bounding box center [877, 59] width 75 height 27
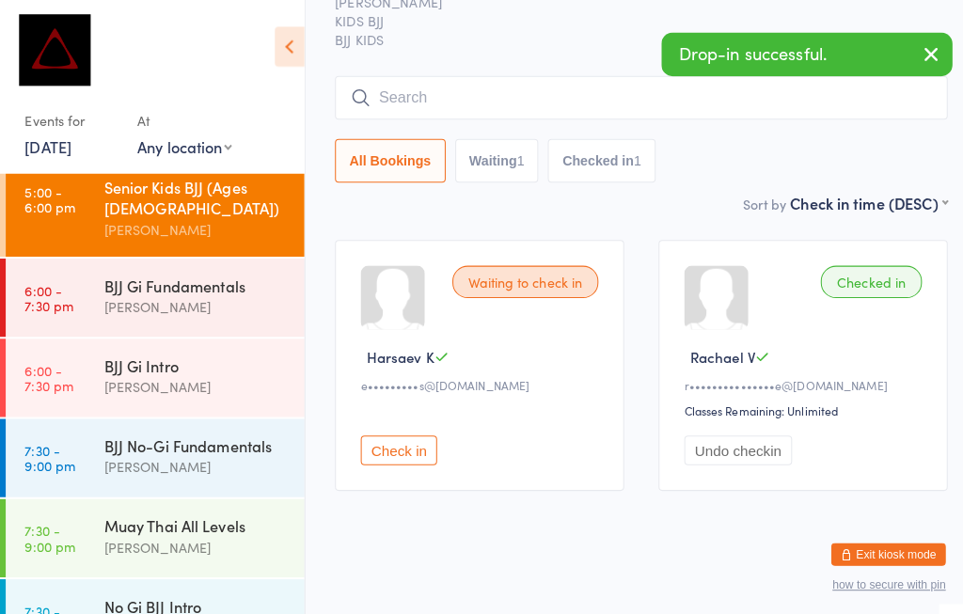
scroll to position [308, 0]
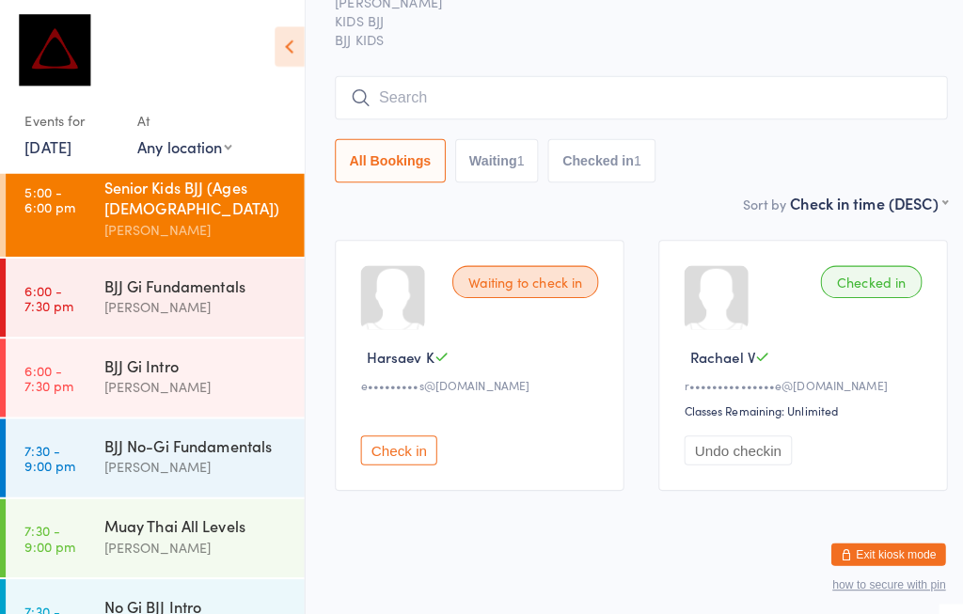
click at [164, 371] on div "[PERSON_NAME]" at bounding box center [194, 382] width 182 height 22
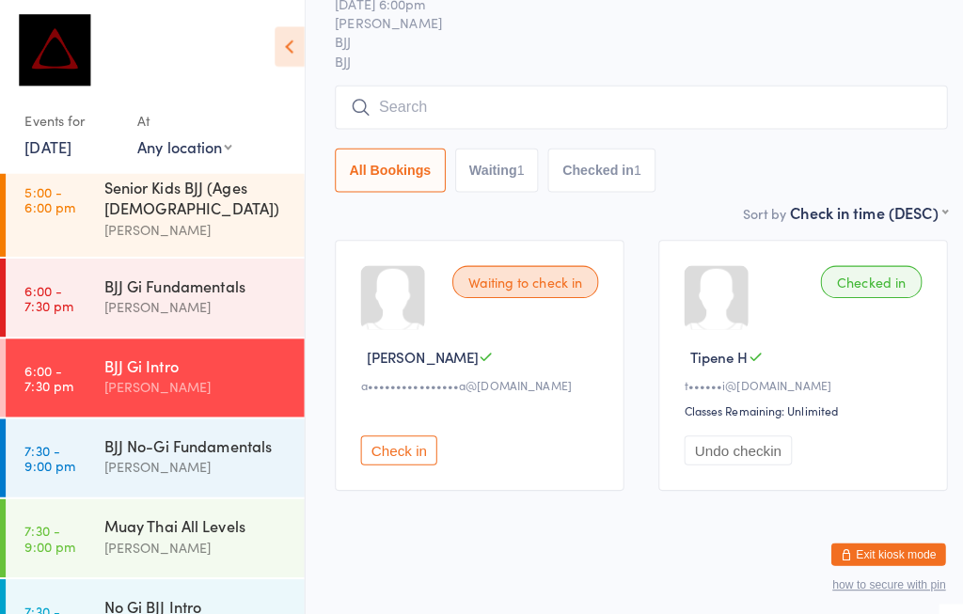
scroll to position [121, 0]
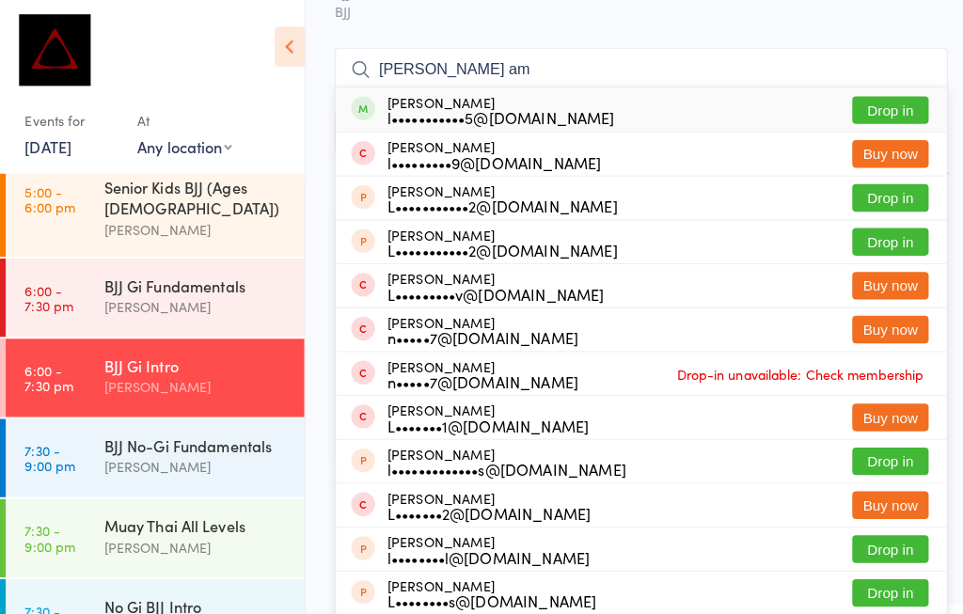
type input "[PERSON_NAME] am"
click at [870, 106] on button "Drop in" at bounding box center [877, 108] width 75 height 27
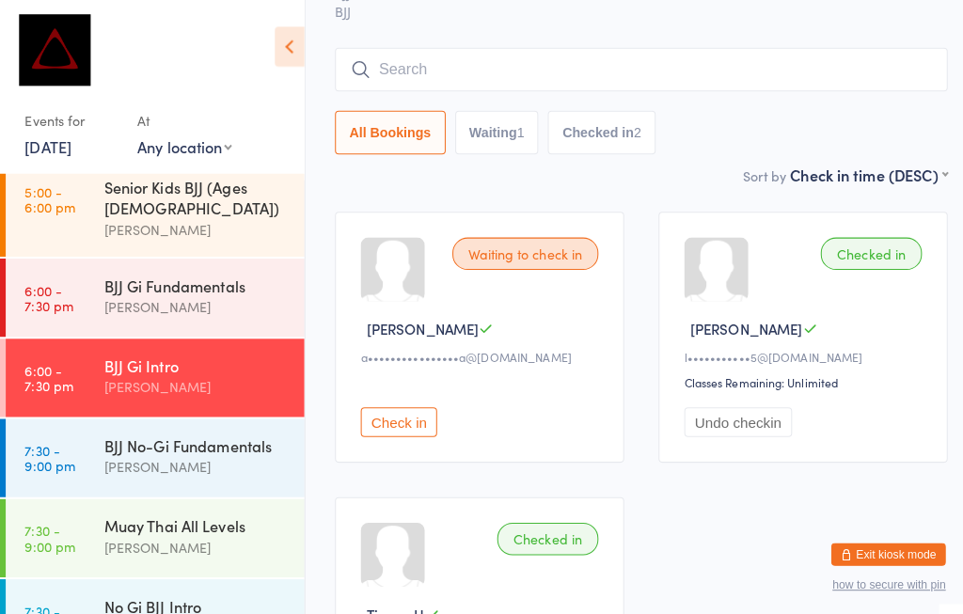
scroll to position [184, 0]
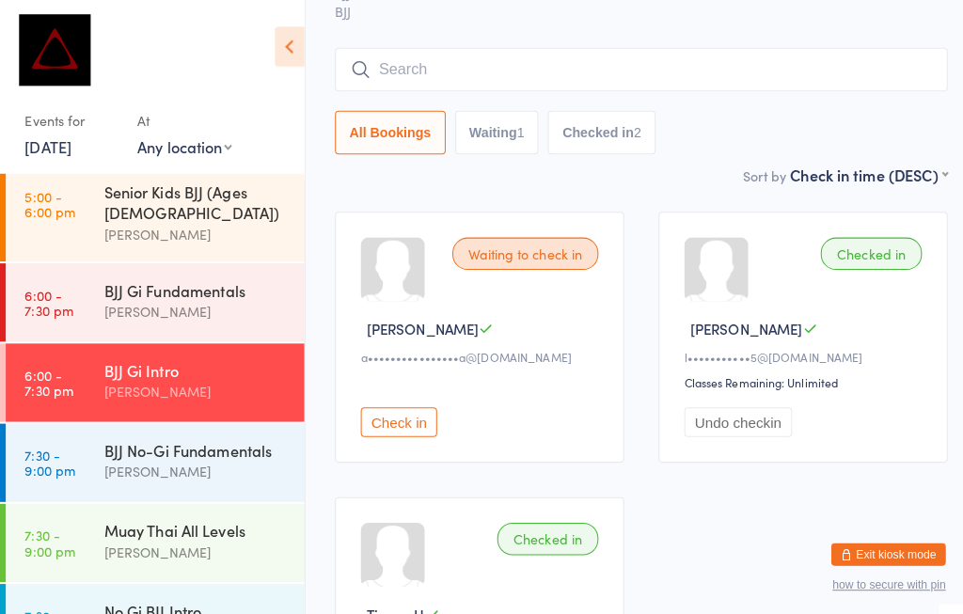
click at [195, 276] on div "BJJ Gi Fundamentals" at bounding box center [194, 286] width 182 height 21
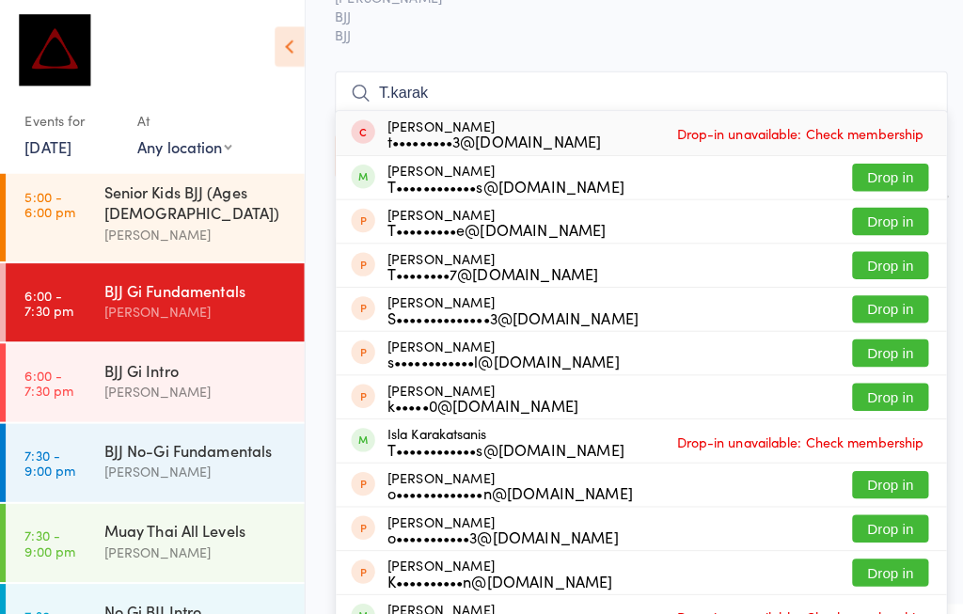
scroll to position [175, 0]
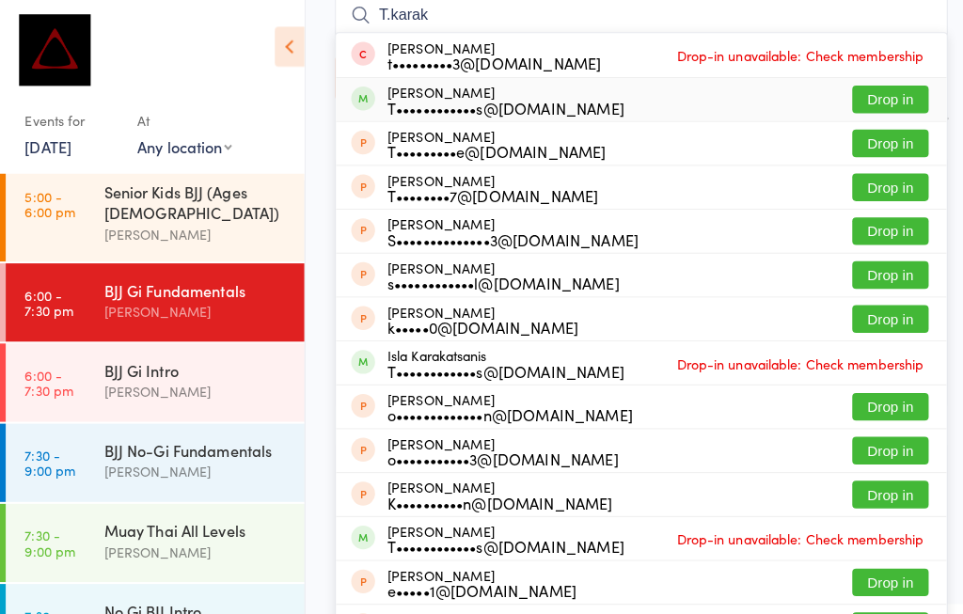
type input "T.karak"
click at [874, 87] on button "Drop in" at bounding box center [877, 98] width 75 height 27
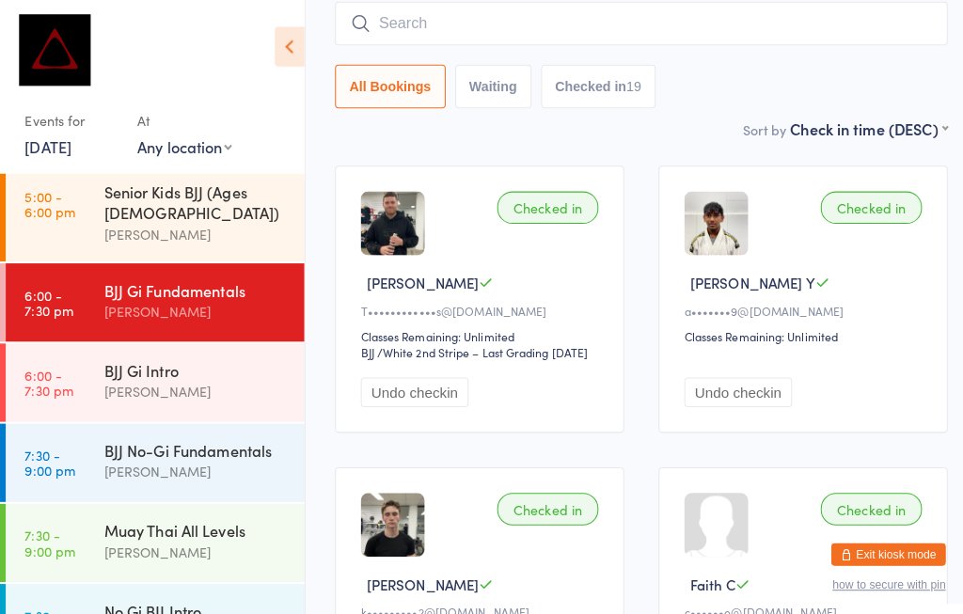
scroll to position [166, 0]
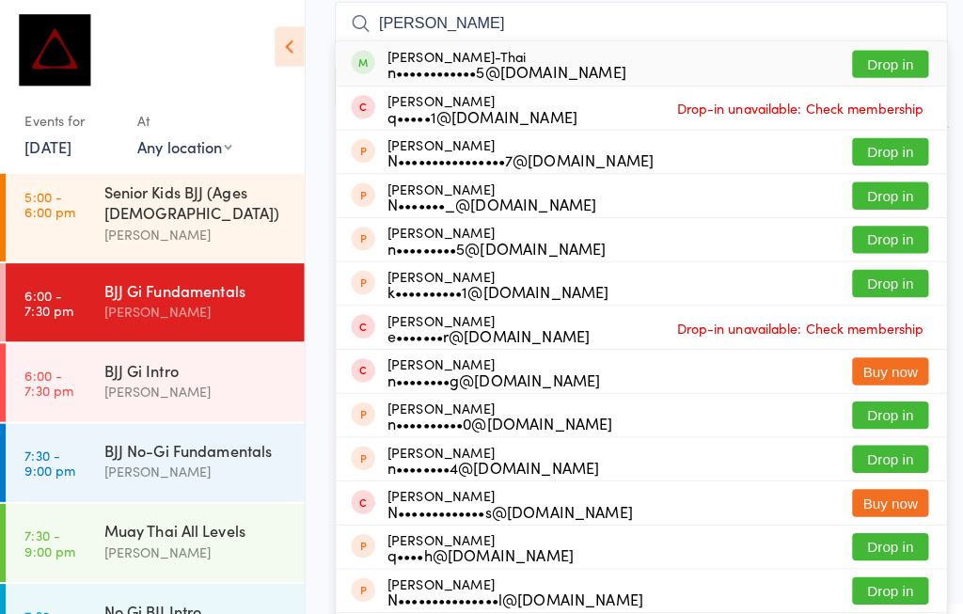
type input "[PERSON_NAME]"
click at [856, 55] on button "Drop in" at bounding box center [877, 63] width 75 height 27
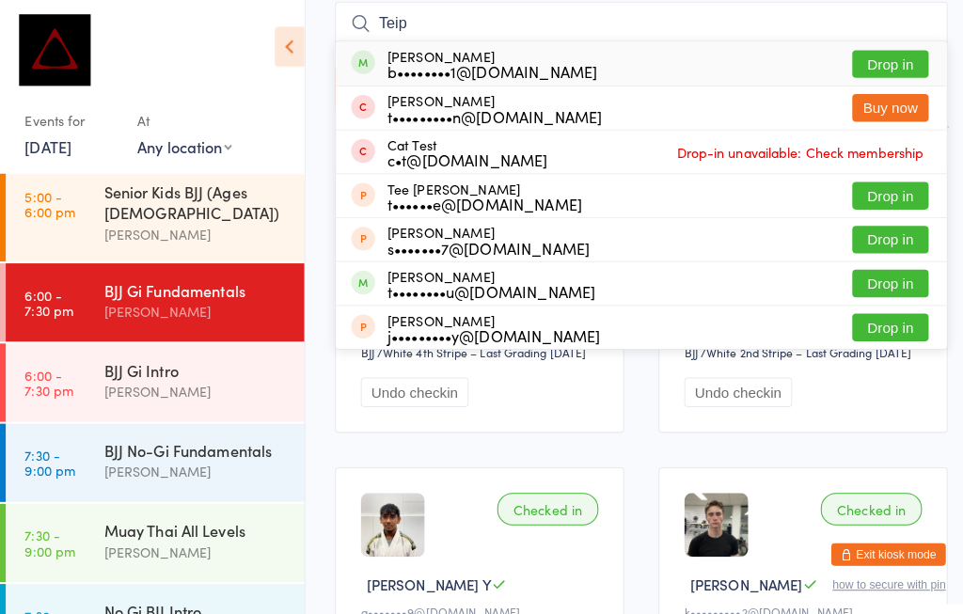
type input "Teip"
click at [883, 55] on button "Drop in" at bounding box center [877, 63] width 75 height 27
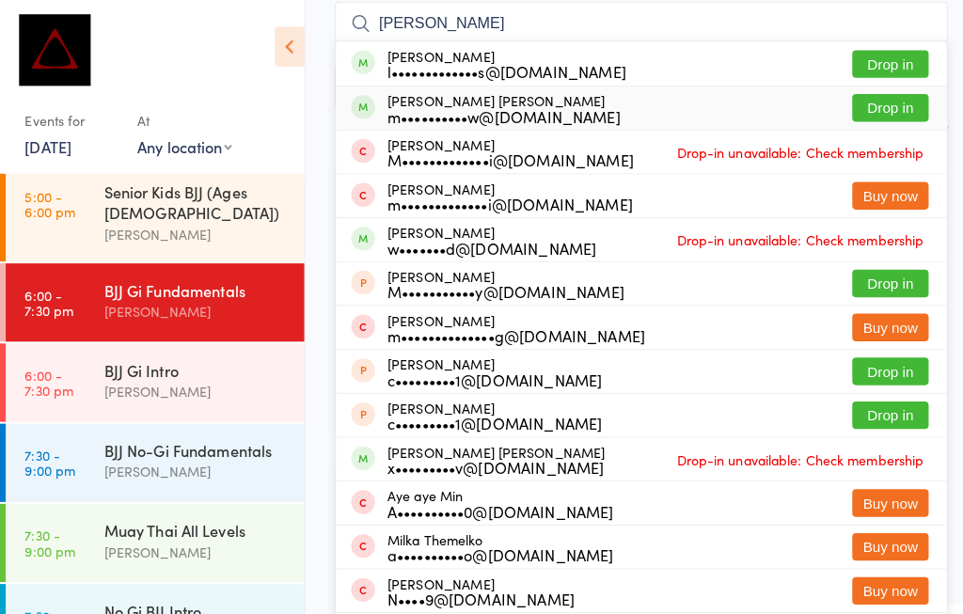
type input "[PERSON_NAME]"
click at [863, 111] on button "Drop in" at bounding box center [877, 106] width 75 height 27
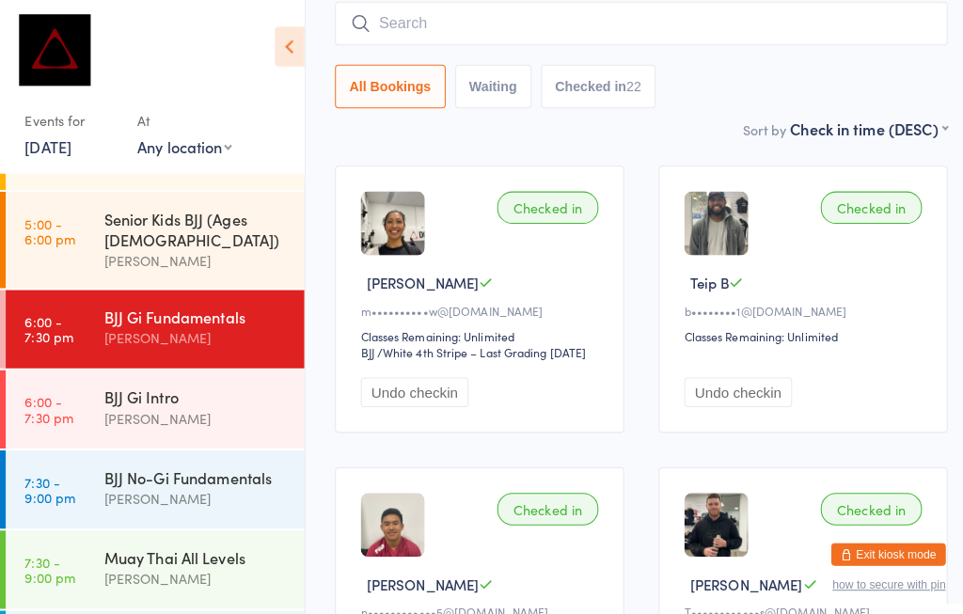
scroll to position [157, 0]
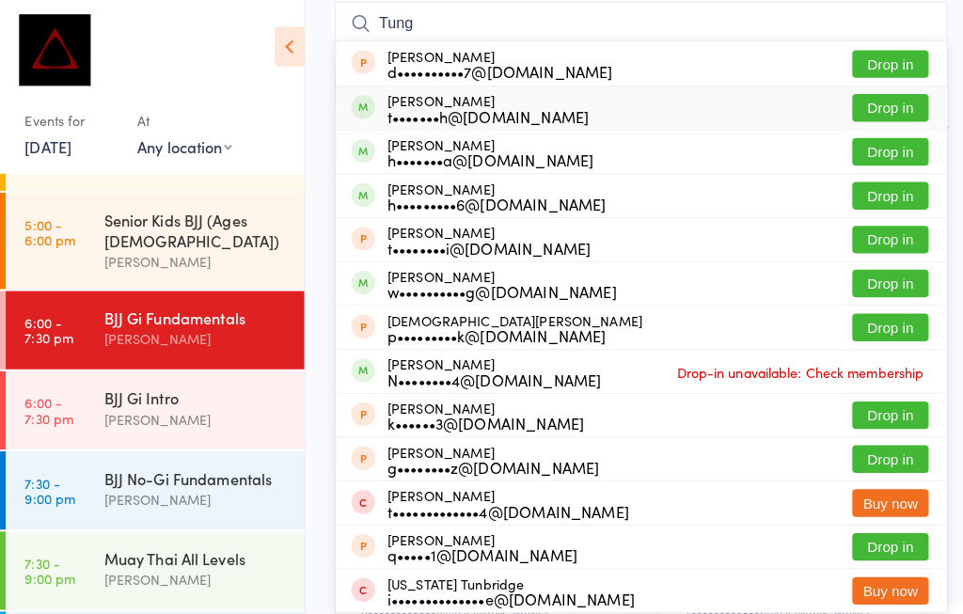
type input "Tung"
click at [878, 98] on button "Drop in" at bounding box center [877, 106] width 75 height 27
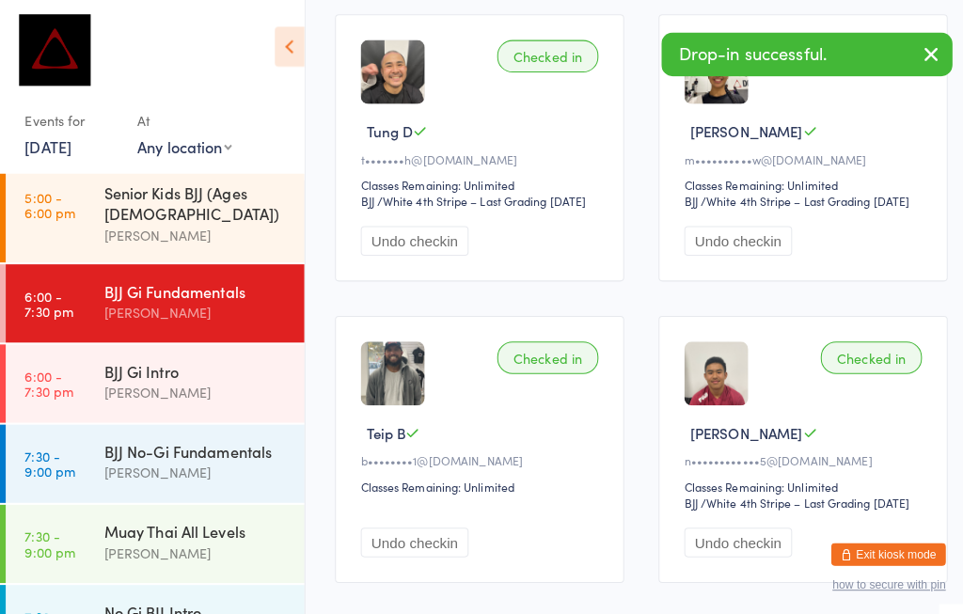
scroll to position [181, 0]
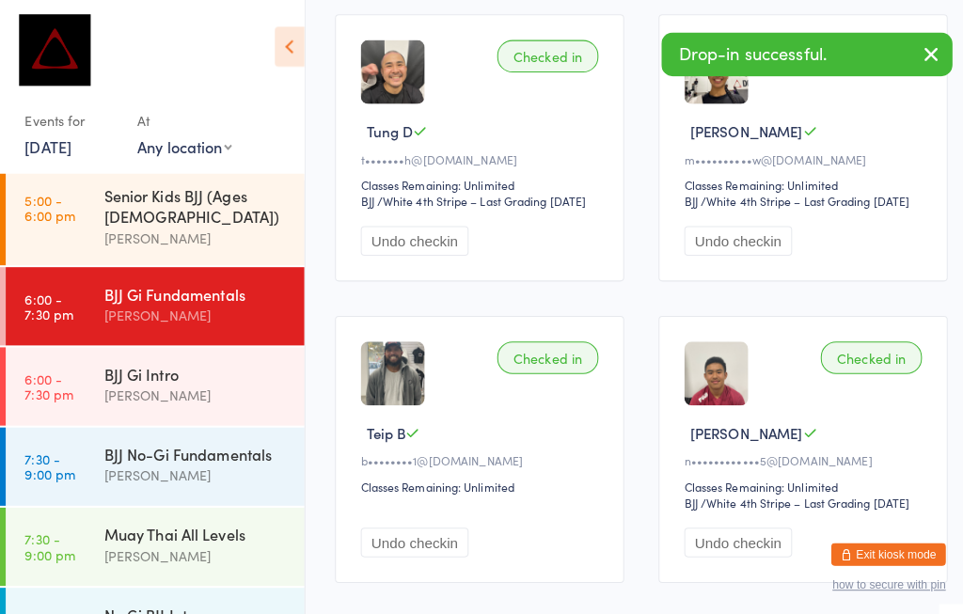
click at [188, 437] on div "BJJ No-Gi Fundamentals" at bounding box center [194, 447] width 182 height 21
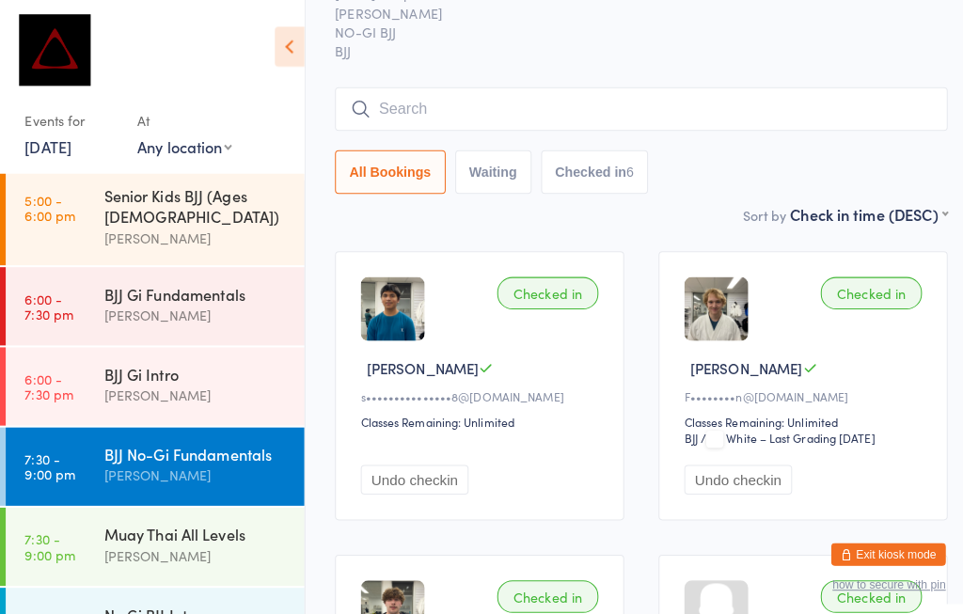
scroll to position [189, 0]
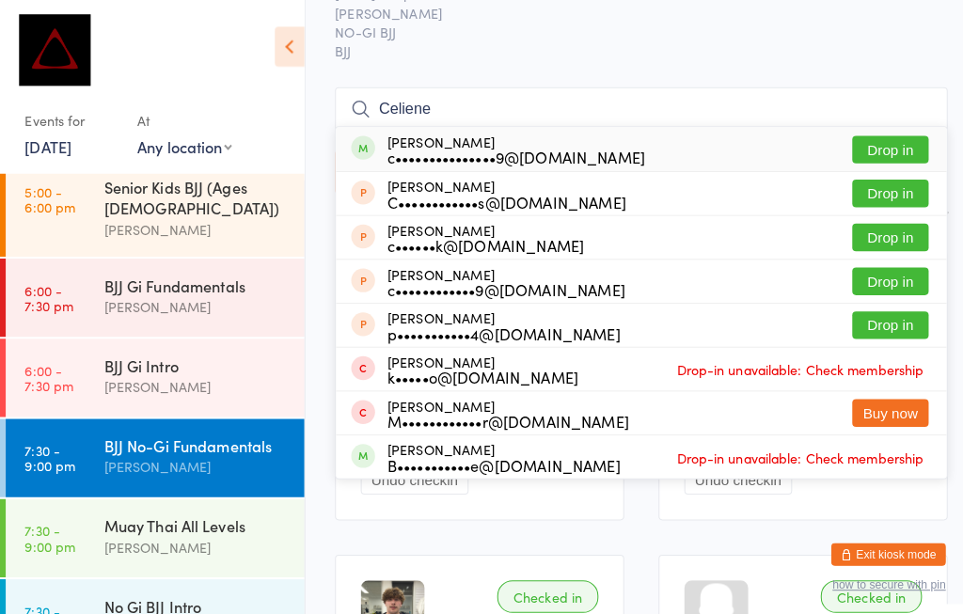
type input "Celiene"
click at [783, 143] on div "[PERSON_NAME] c•••••••••••••••9@[DOMAIN_NAME] Drop in" at bounding box center [632, 146] width 602 height 43
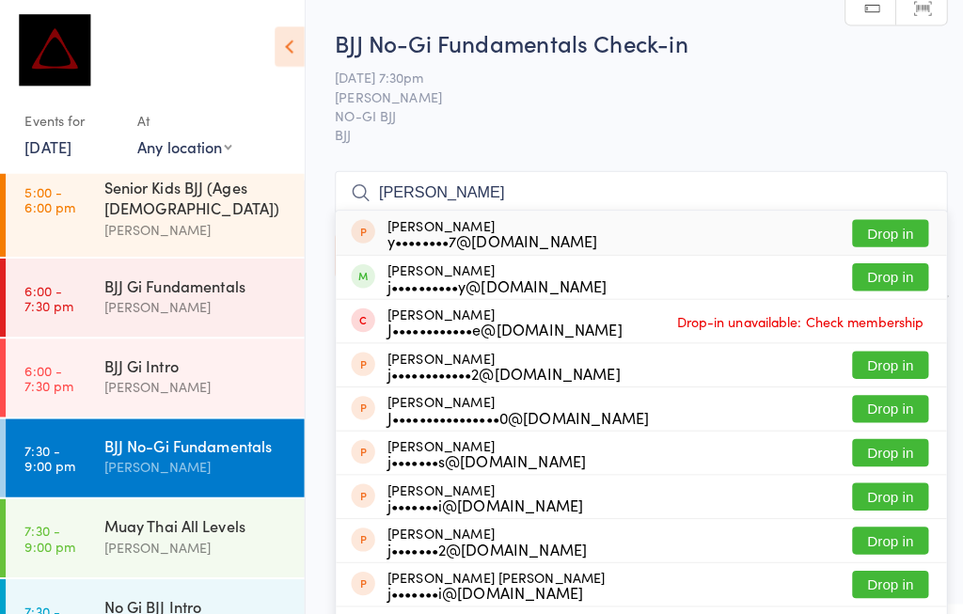
scroll to position [131, 0]
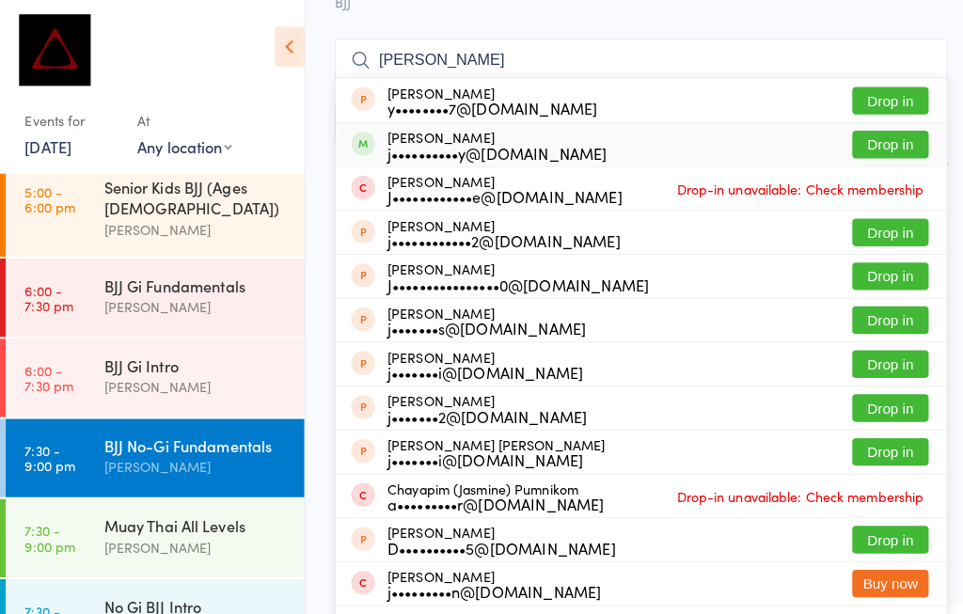
type input "[PERSON_NAME]"
click at [536, 139] on div "[PERSON_NAME] Le j••••••••••y@[DOMAIN_NAME]" at bounding box center [490, 143] width 216 height 30
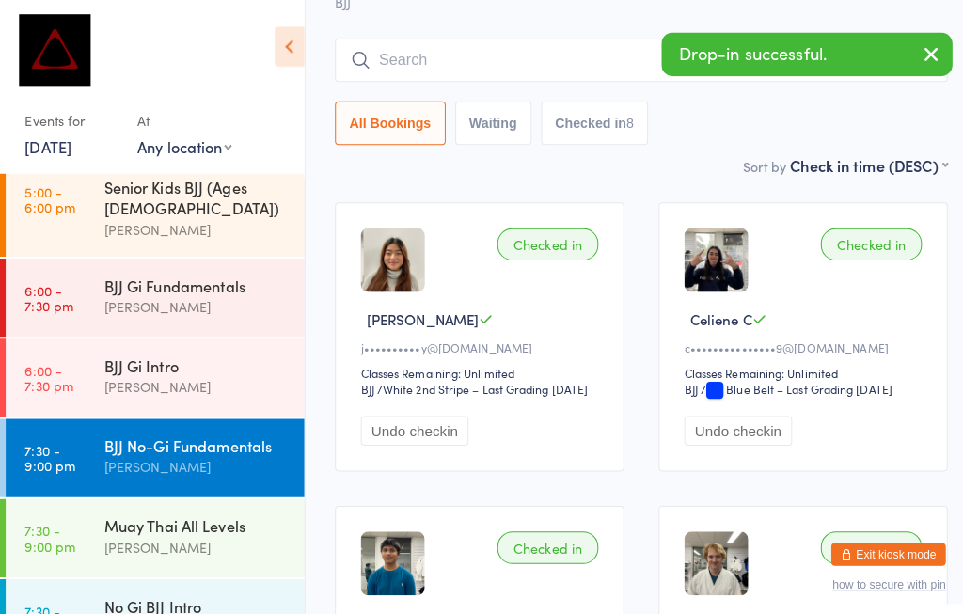
click at [229, 292] on div "[PERSON_NAME]" at bounding box center [194, 303] width 182 height 22
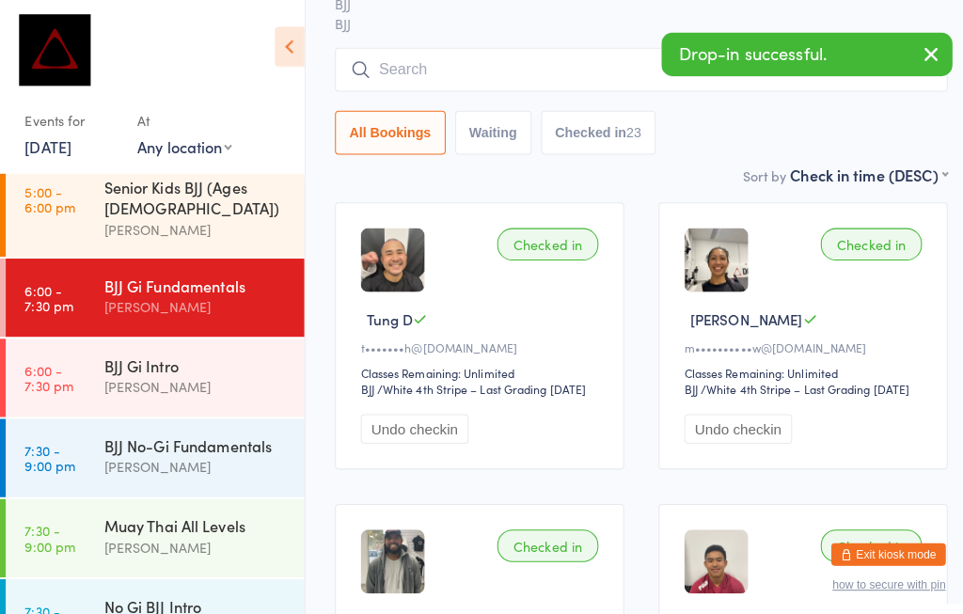
scroll to position [8, 0]
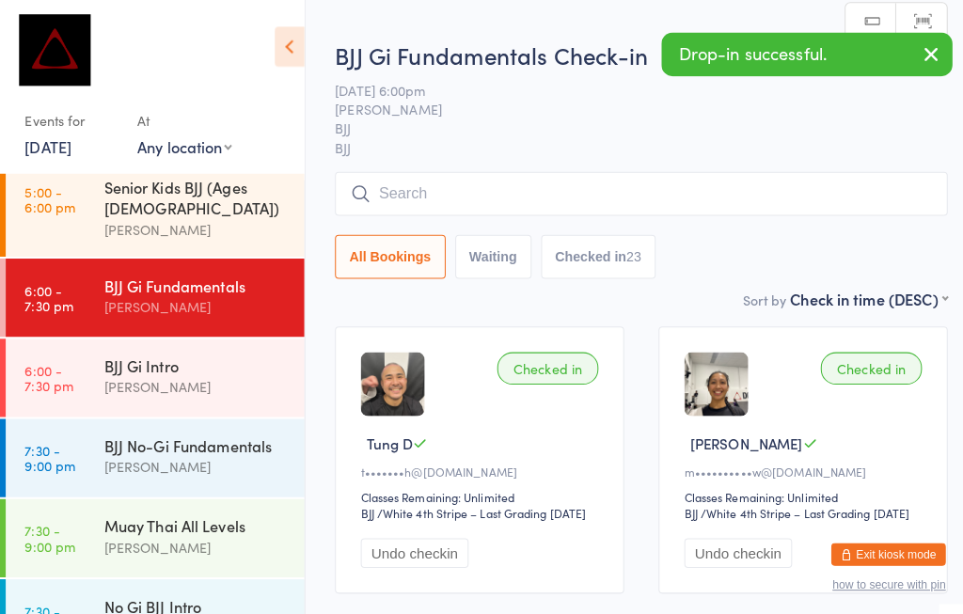
click at [583, 204] on input "search" at bounding box center [632, 190] width 604 height 43
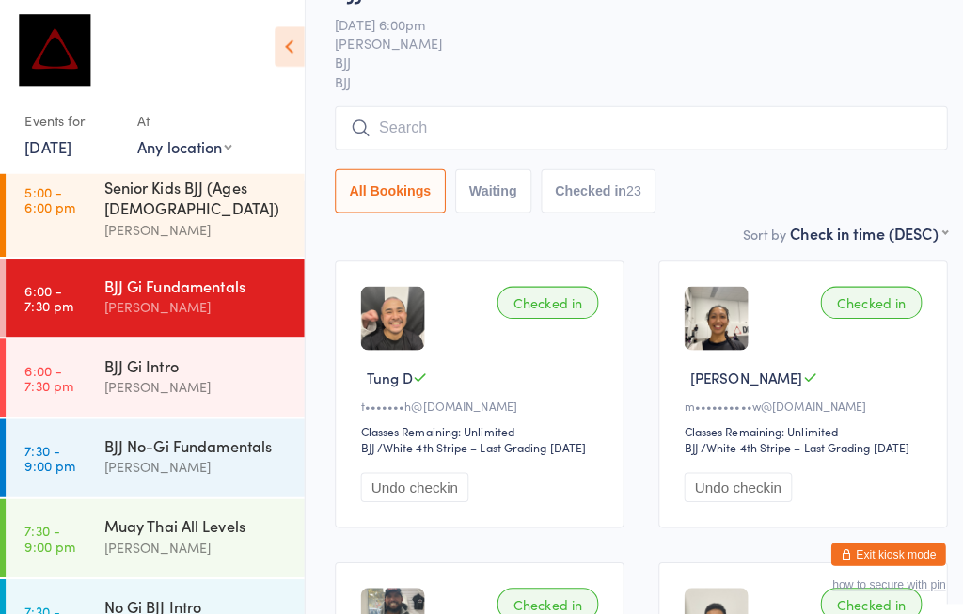
scroll to position [180, 0]
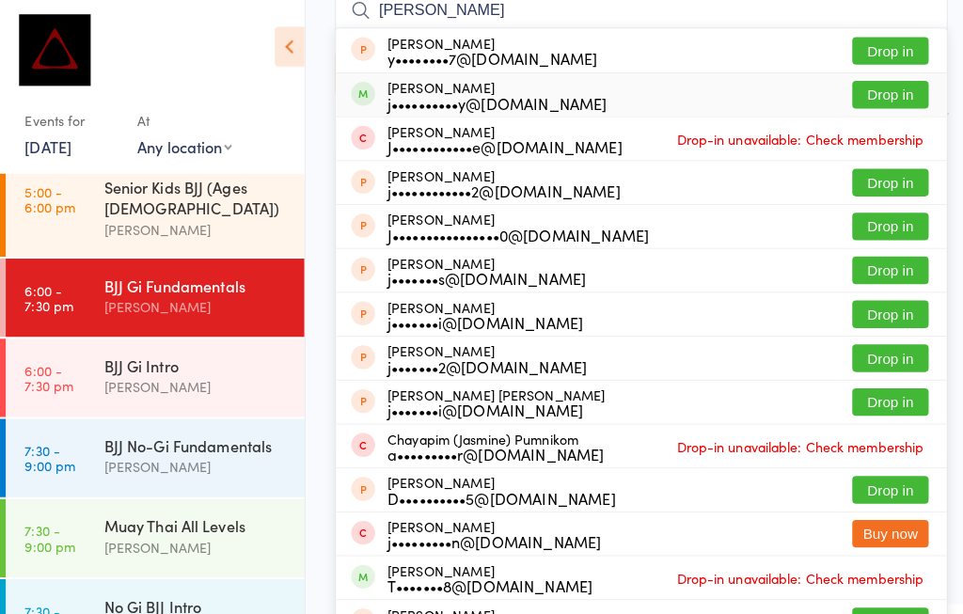
type input "[PERSON_NAME]"
click at [510, 99] on div "j••••••••••y@[DOMAIN_NAME]" at bounding box center [490, 101] width 216 height 15
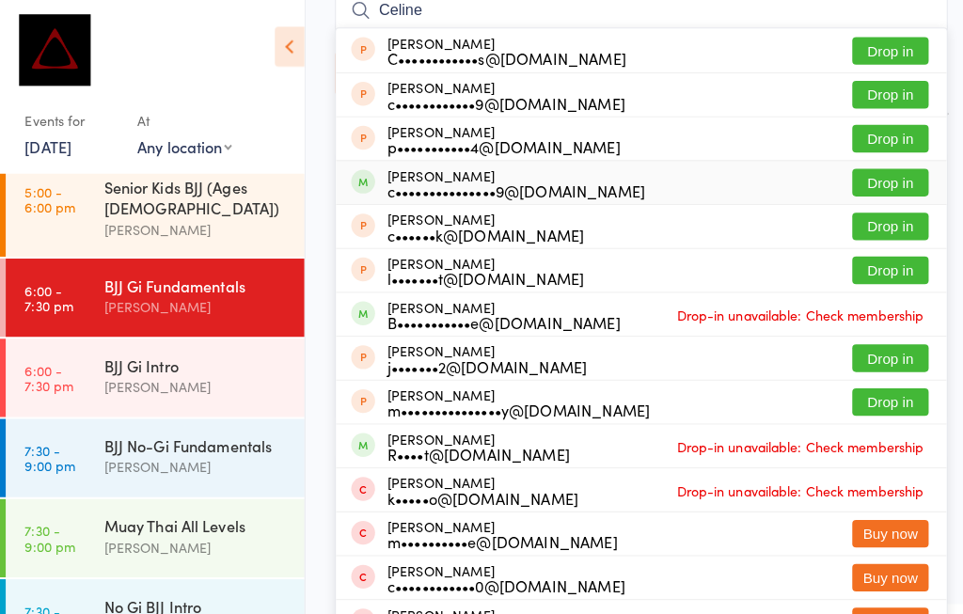
type input "Celine"
click at [611, 175] on div "[PERSON_NAME] c•••••••••••••••9@[DOMAIN_NAME] Drop in" at bounding box center [632, 180] width 602 height 42
